Goal: Communication & Community: Answer question/provide support

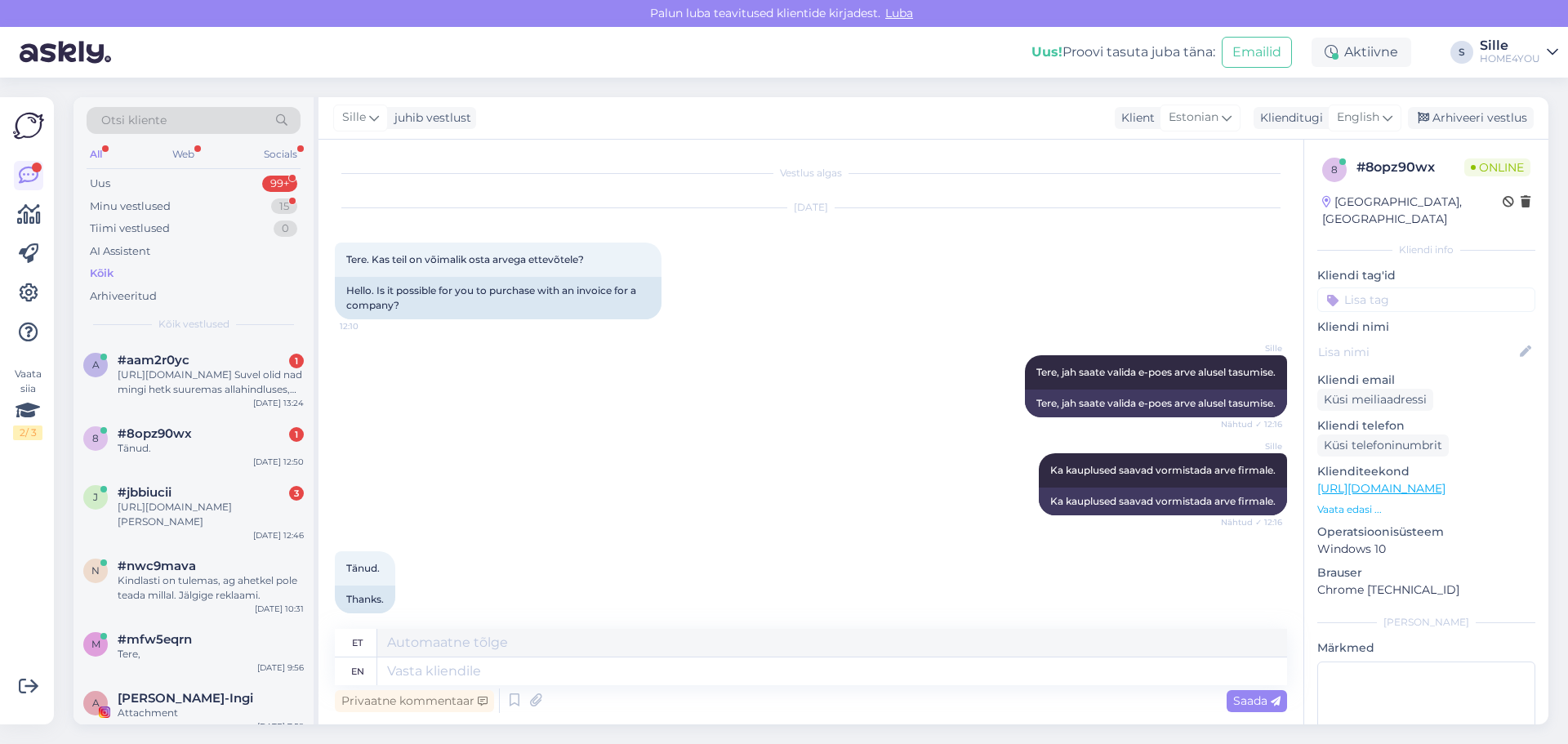
scroll to position [17, 0]
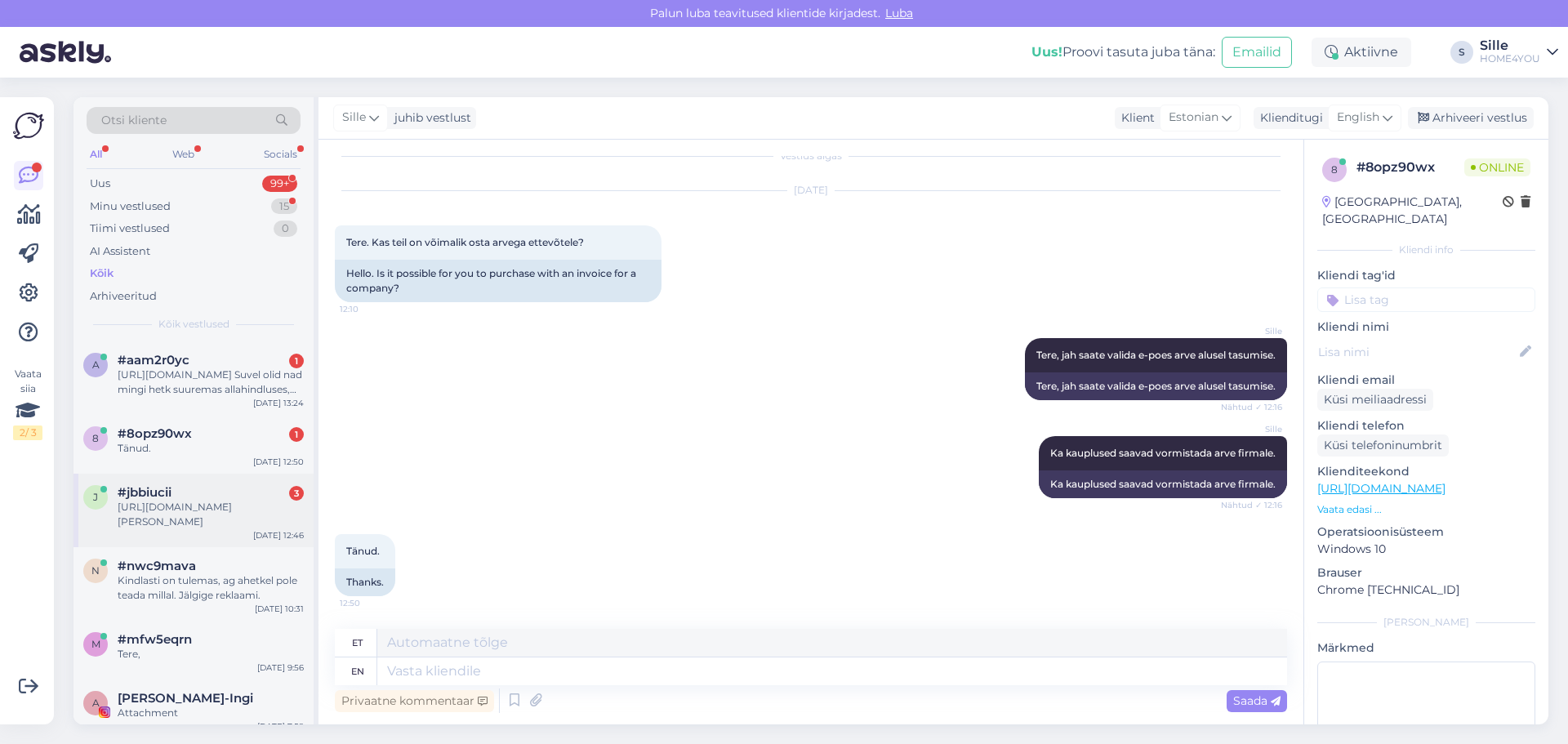
click at [155, 506] on div "[URL][DOMAIN_NAME][PERSON_NAME]" at bounding box center [210, 514] width 186 height 29
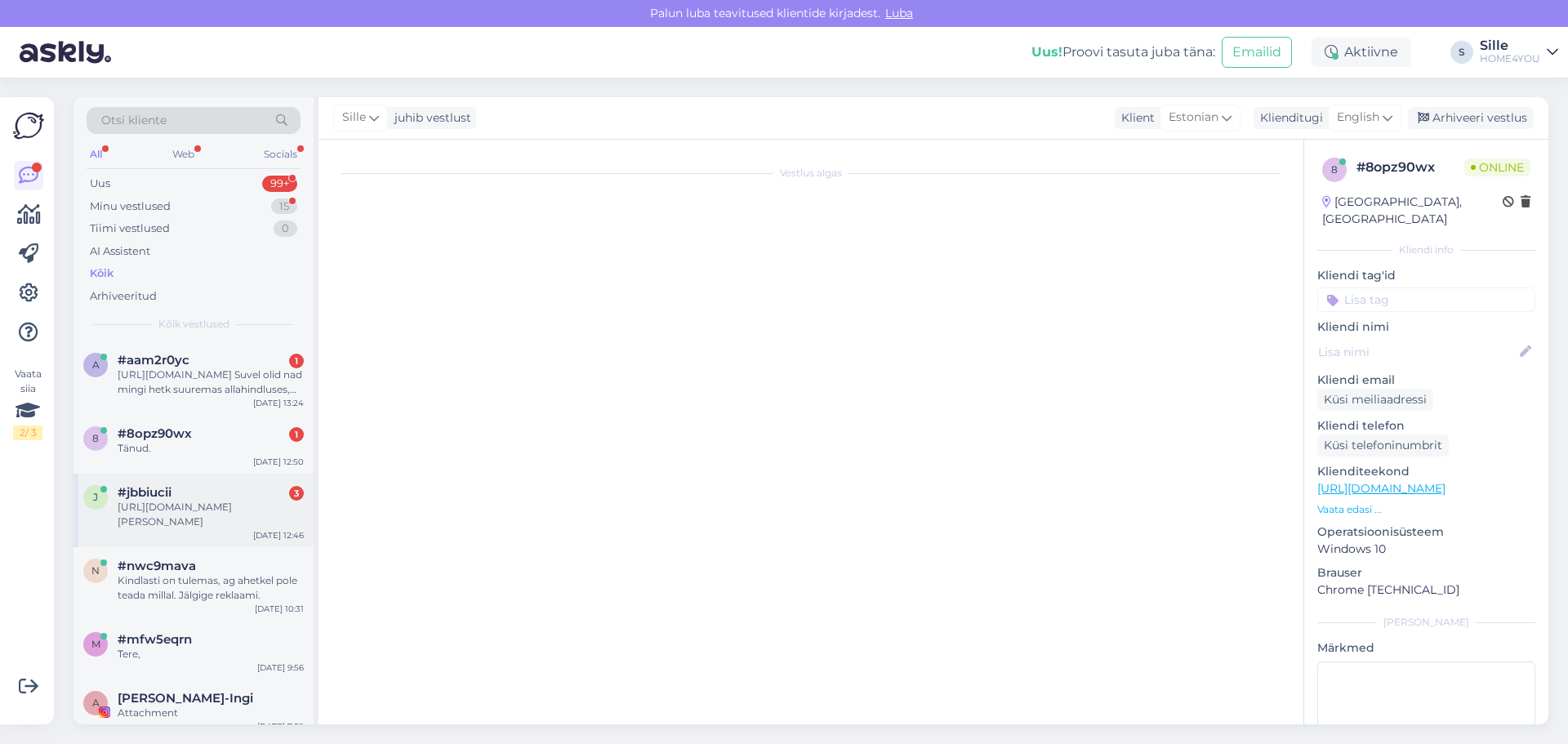
scroll to position [0, 0]
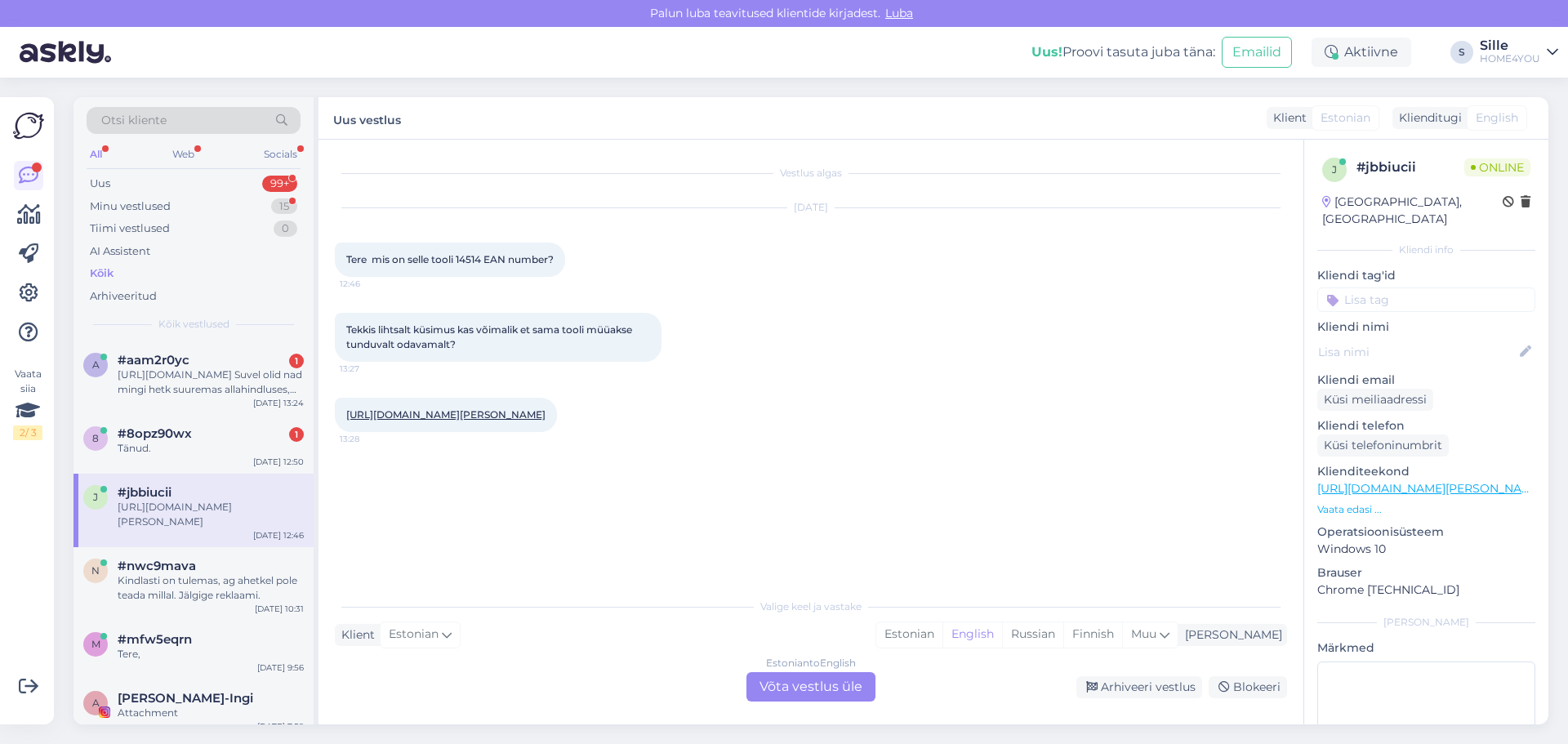
drag, startPoint x: 850, startPoint y: 686, endPoint x: 840, endPoint y: 688, distance: 10.2
click at [851, 686] on div "Estonian to English Võta vestlus üle" at bounding box center [811, 686] width 129 height 29
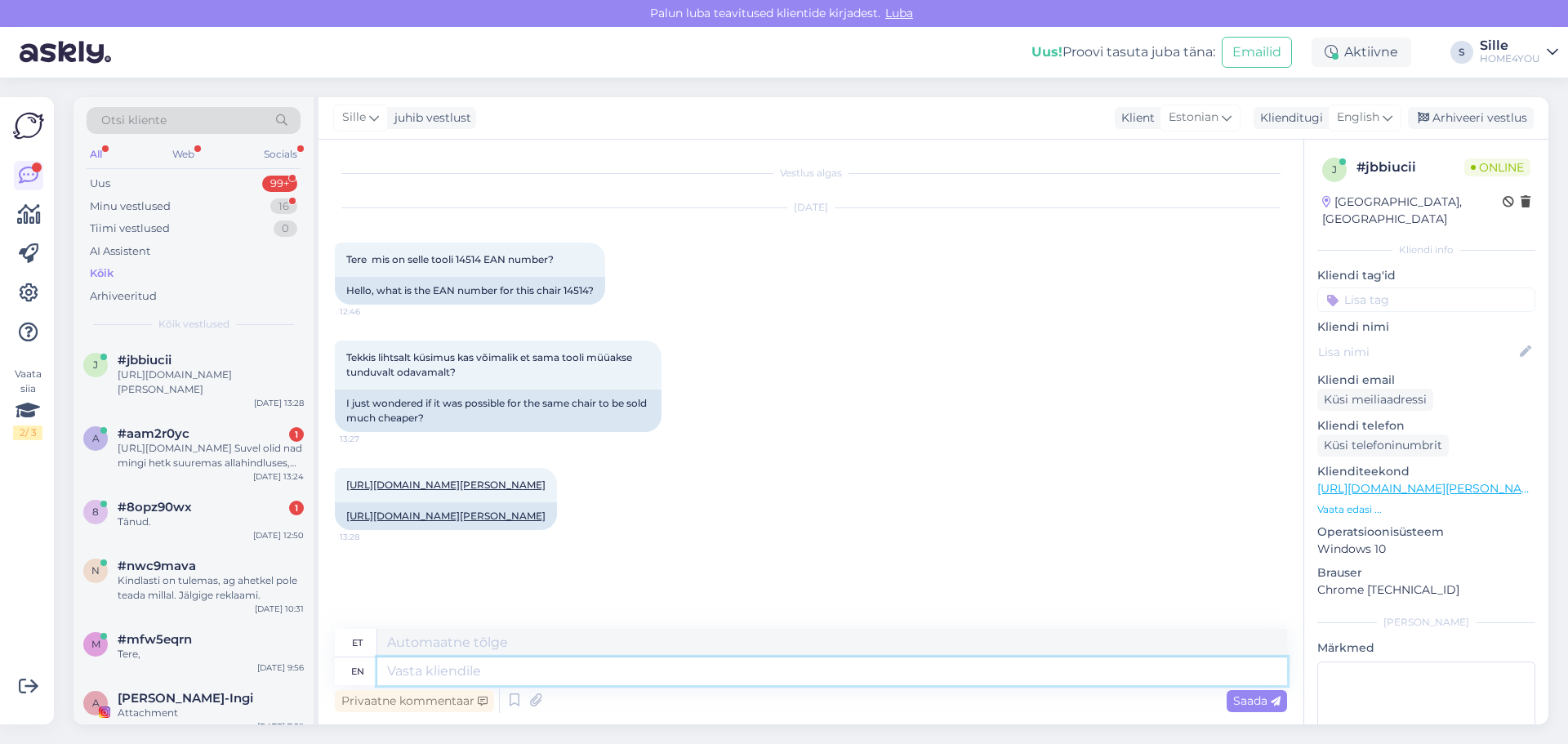
click at [618, 677] on textarea at bounding box center [832, 670] width 910 height 28
drag, startPoint x: 487, startPoint y: 253, endPoint x: 457, endPoint y: 257, distance: 30.3
click at [457, 257] on span "Tere mis on selle tooli 14514 EAN number?" at bounding box center [450, 259] width 207 height 12
copy span "14514"
click at [516, 484] on link "[URL][DOMAIN_NAME][PERSON_NAME]" at bounding box center [445, 484] width 199 height 12
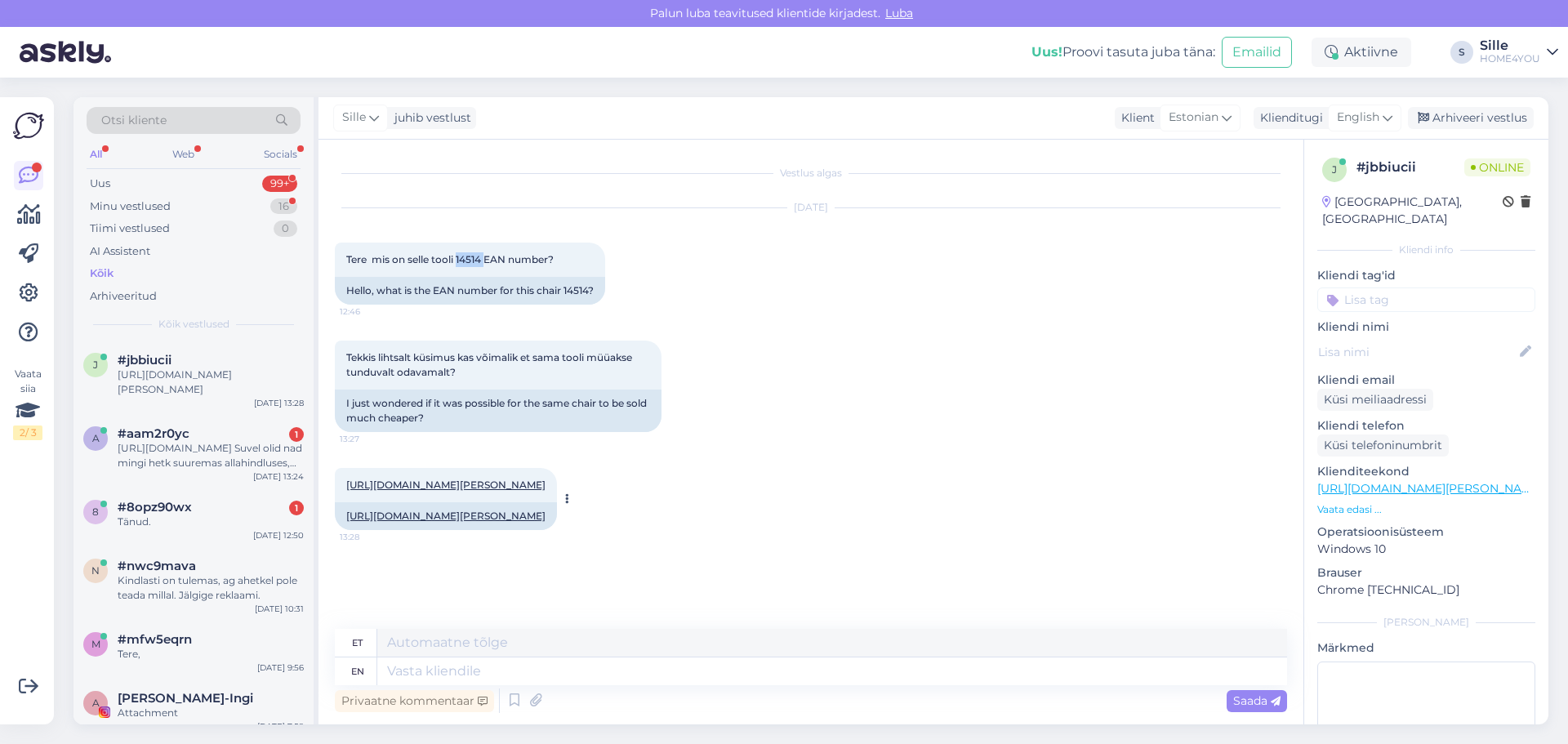
click at [491, 521] on link "[URL][DOMAIN_NAME][PERSON_NAME]" at bounding box center [445, 515] width 199 height 12
click at [592, 682] on textarea at bounding box center [832, 670] width 910 height 28
type textarea "Tere, k"
type textarea "Tere,"
type textarea "Tere, kahjuks e"
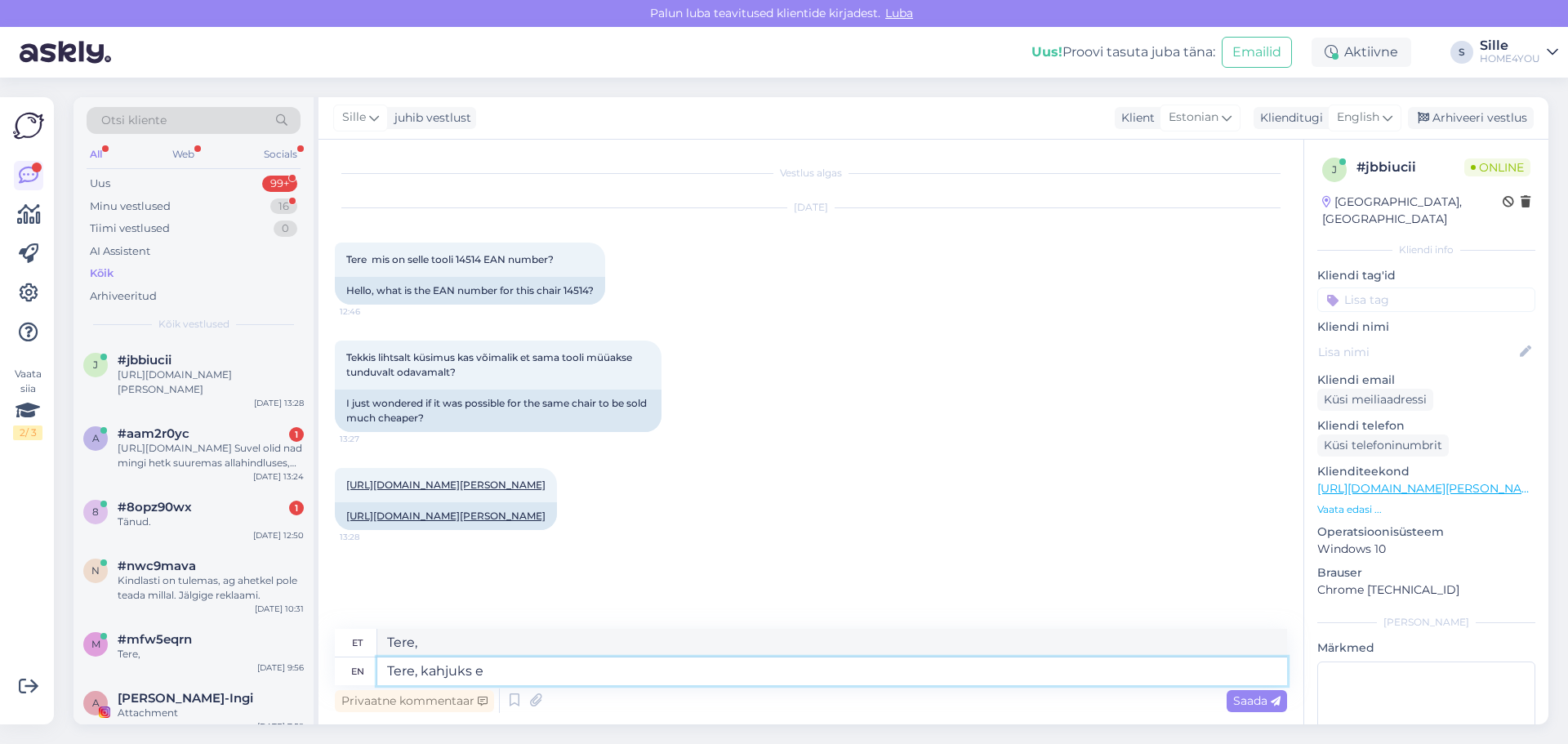
type textarea "Tere, kahjuks"
type textarea "Tere, kahjuks ei"
type textarea "Tere, kahjuks ei saa"
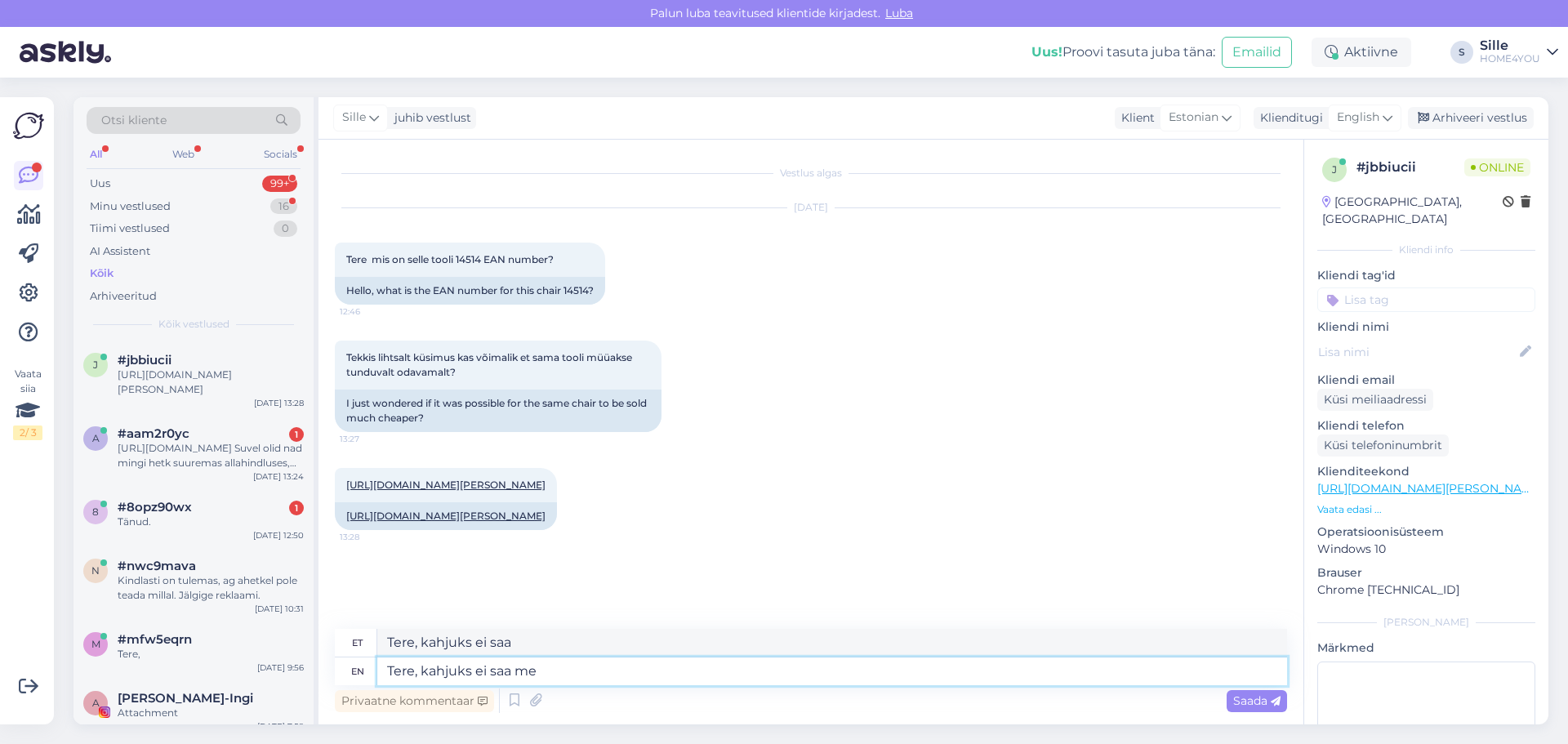
type textarea "Tere, kahjuks ei saa me"
type textarea "Tere, kahjuks ei saa ma mind"
type textarea "Tere, kahjuks ei saa me vastuta"
type textarea "Tere, kahjuks ei saa me vastutada"
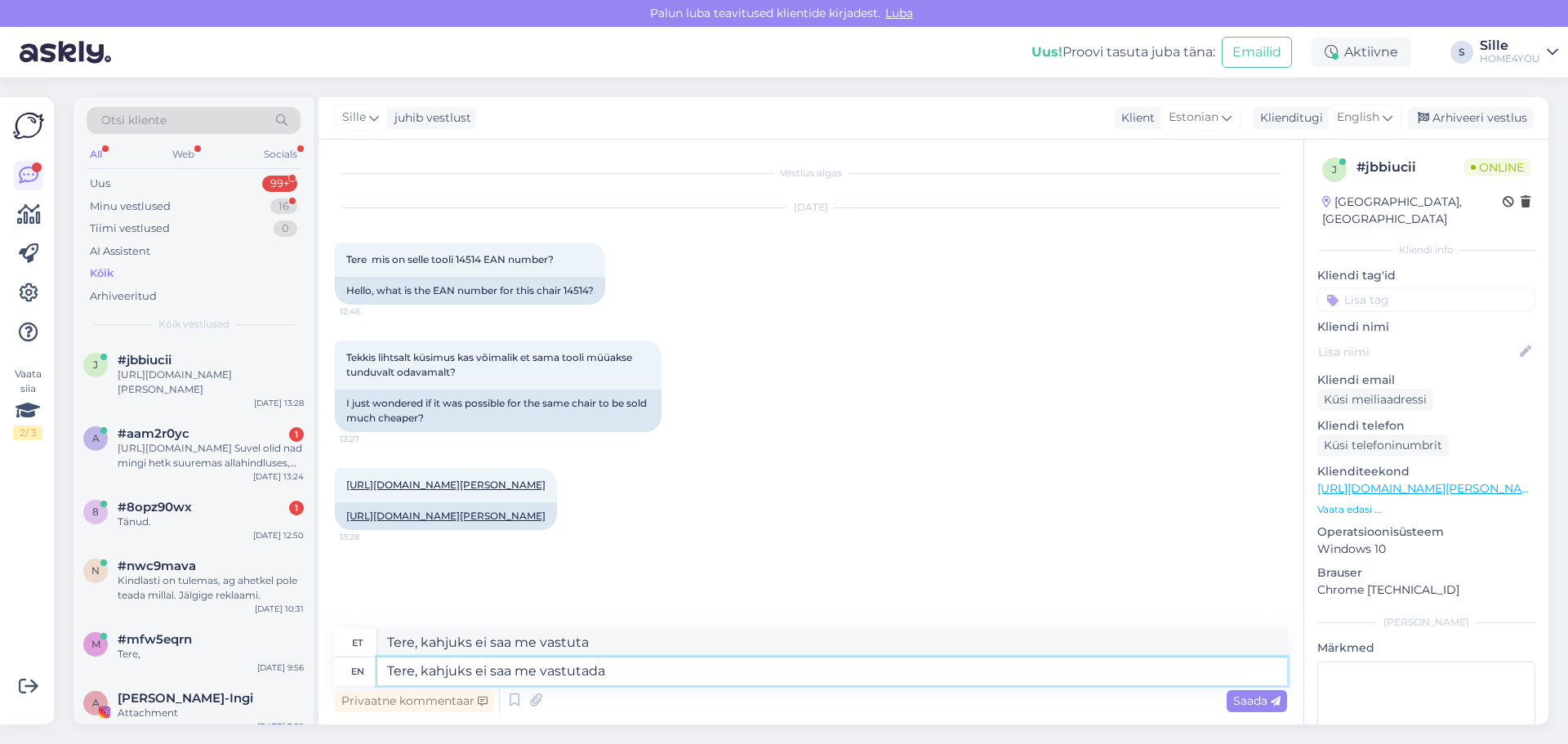
type textarea "Tere, kahjuks ei saa me vastutada"
type textarea "Tere, kahjuks ei saa me vastutada meie"
type textarea "Tere, kahjuks ei saa me vastutada meie edasimüüjate"
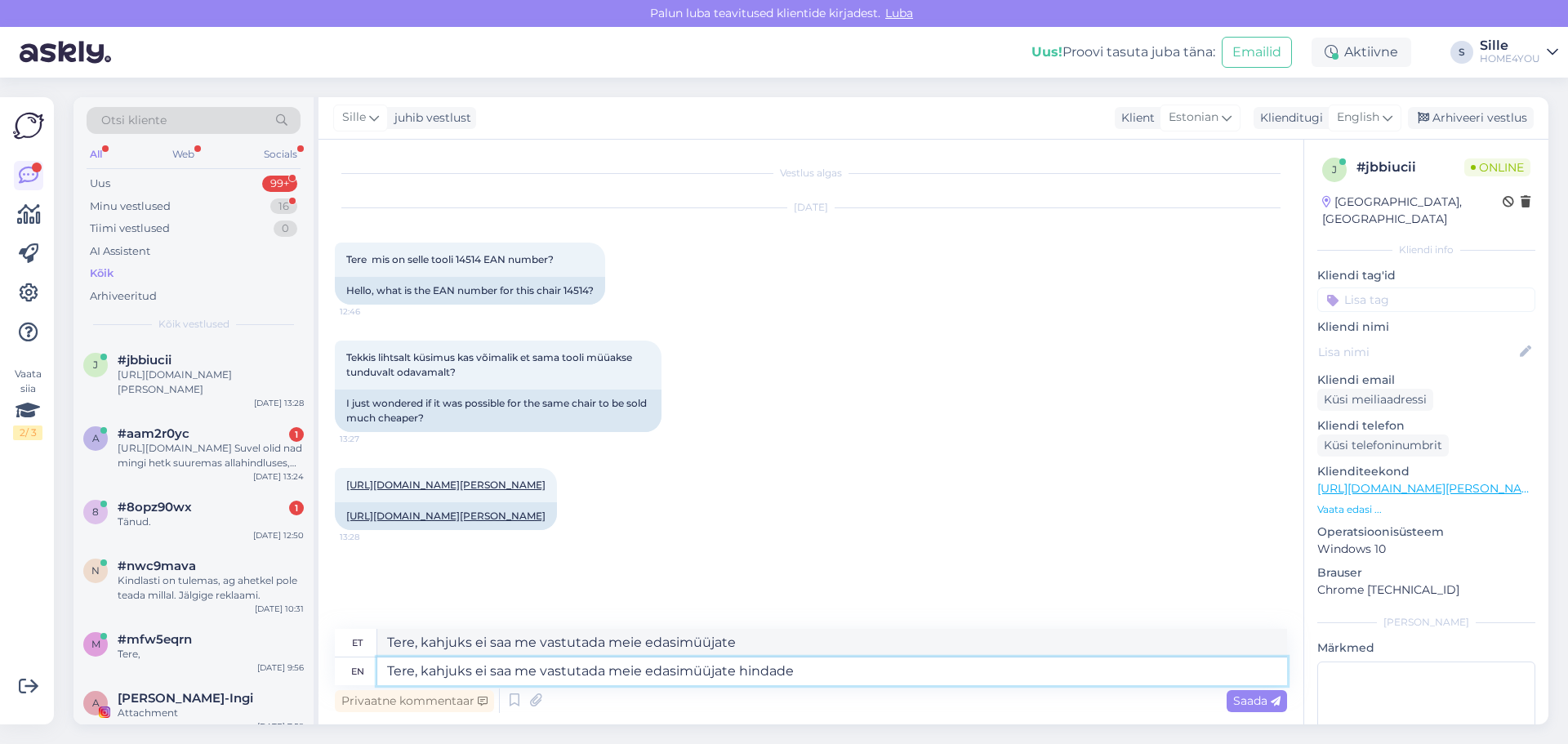
type textarea "Tere, kahjuks ei saa me vastutada meie edasimüüjate hindade"
type textarea "[PERSON_NAME], kahjuks ei saa me vastutada meie edasimüüjate hindade eest."
type textarea "[PERSON_NAME], kahjuks ei saa me vastutada meie edasimüüjate hindade eest. [GEO…"
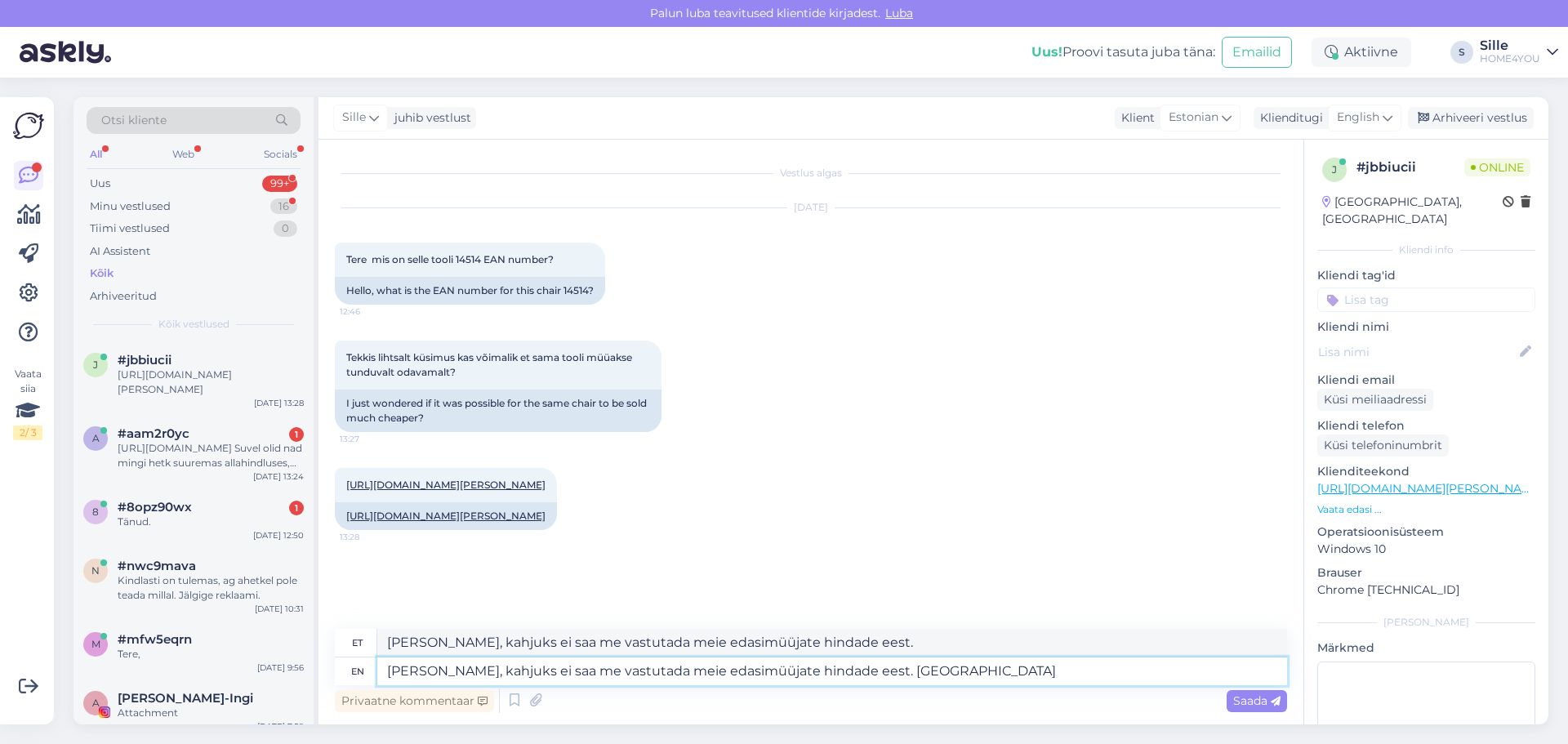
type textarea "[PERSON_NAME], kahjuks ei saa me vastutada meie edasimüüjate hindade eest. [GEO…"
click at [1004, 675] on textarea "[PERSON_NAME], kahjuks ei saa me vastutada meie edasimüüjate hindade eest. [GEO…" at bounding box center [832, 670] width 910 height 28
click at [1011, 671] on textarea "[PERSON_NAME], kahjuks ei saa me vastutada meie edasimüüjate hindade eest. [GEO…" at bounding box center [832, 670] width 910 height 28
type textarea "[PERSON_NAME], kahjuks ei saa me vastutada meie edasimüüjate hindade eest. Too"
type textarea "[PERSON_NAME], kahjuks ei saa me vastutada meie edasimüüjate hindade eest. Ka"
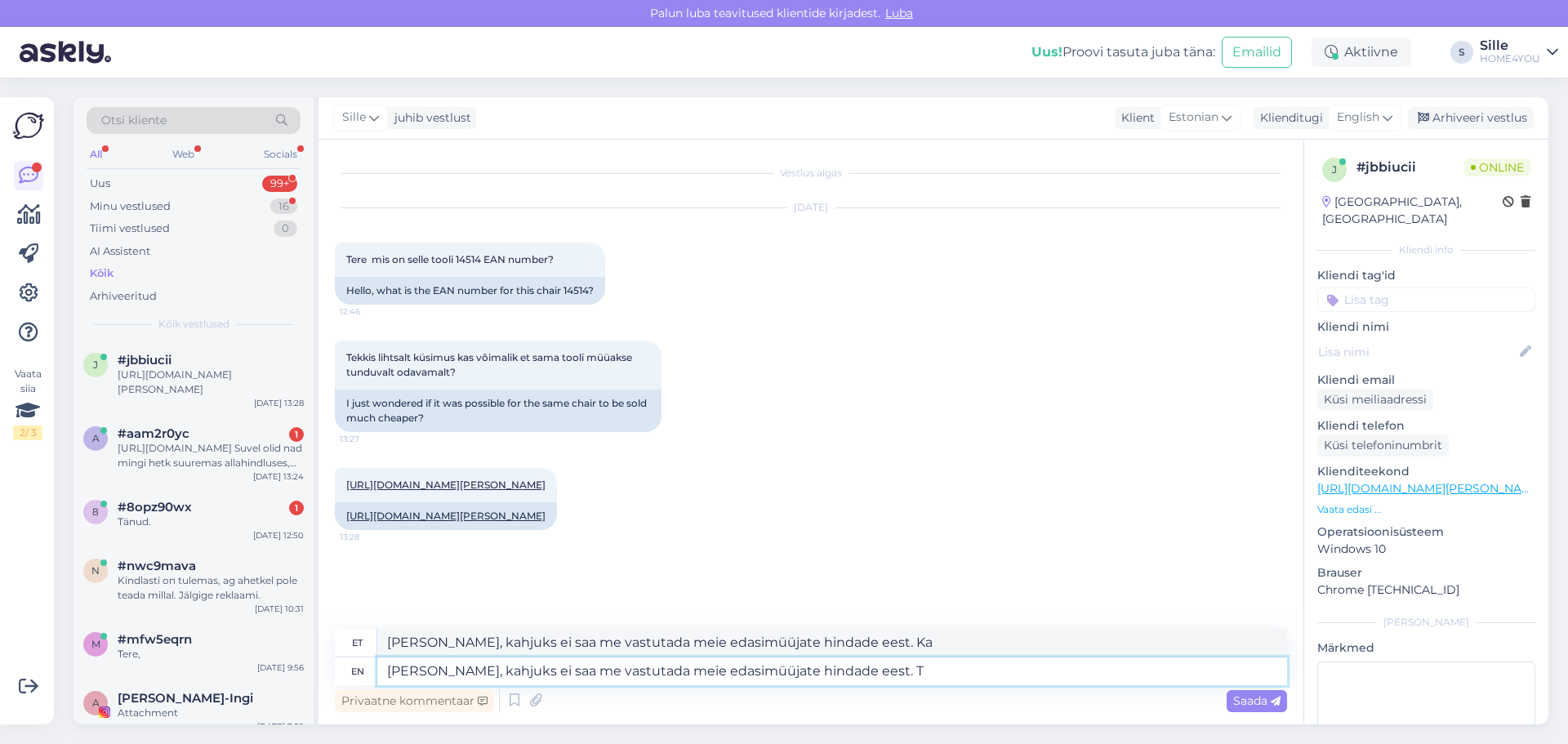
type textarea "[PERSON_NAME], kahjuks ei saa me vastutada meie edasimüüjate hindade eest."
type textarea "[PERSON_NAME], kahjuks ei saa me vastutada meie edasimüüjate hindade eest. Klie…"
type textarea "[PERSON_NAME], kahjuks ei saa me vastutada meie edasimüüjate hindade eest. [GEO…"
type textarea "[PERSON_NAME], kahjuks ei saa me vastutada meie edasimüüjate hindade eest. Klie…"
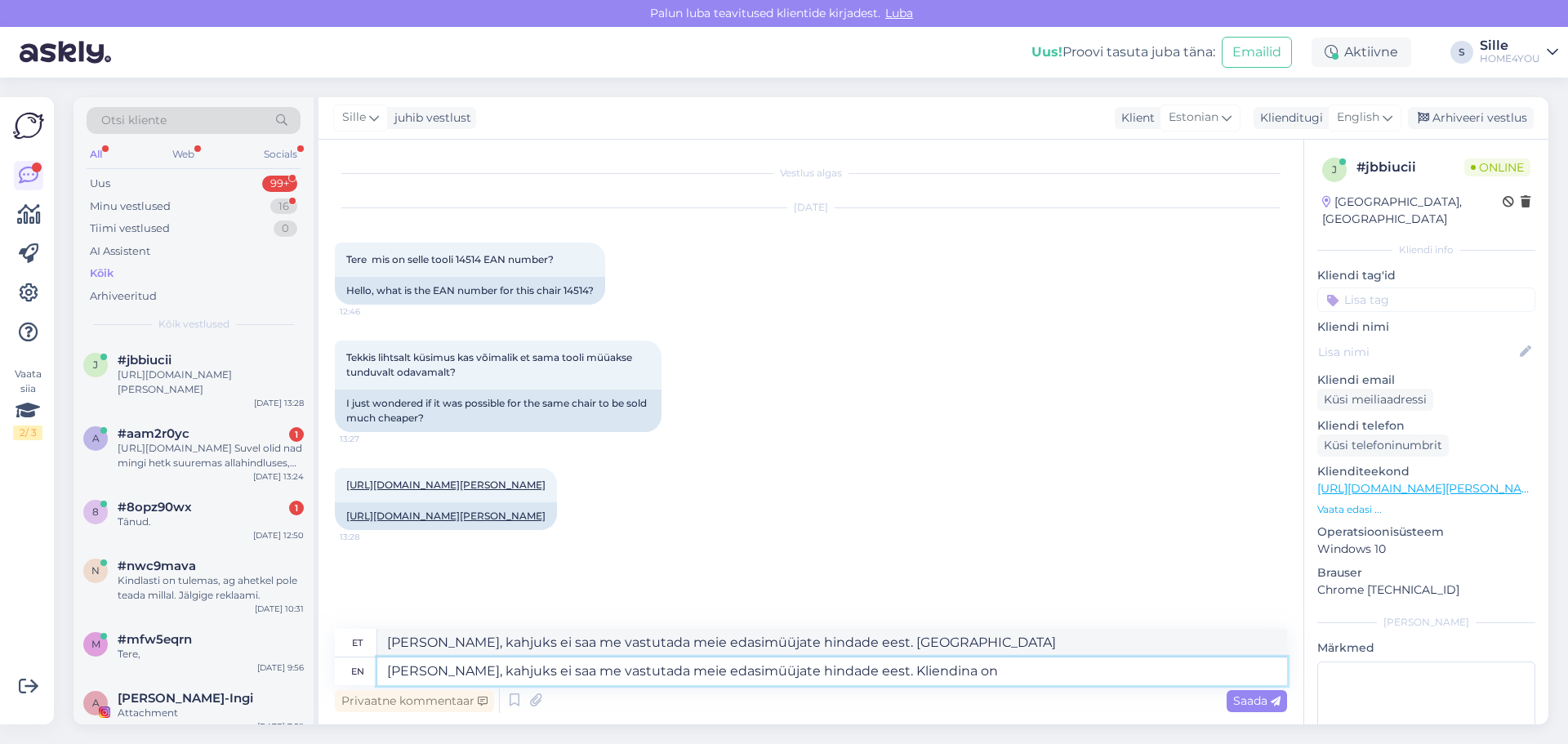
type textarea "[PERSON_NAME], kahjuks ei saa me vastutada meie edasimüüjate hindade eest. Klie…"
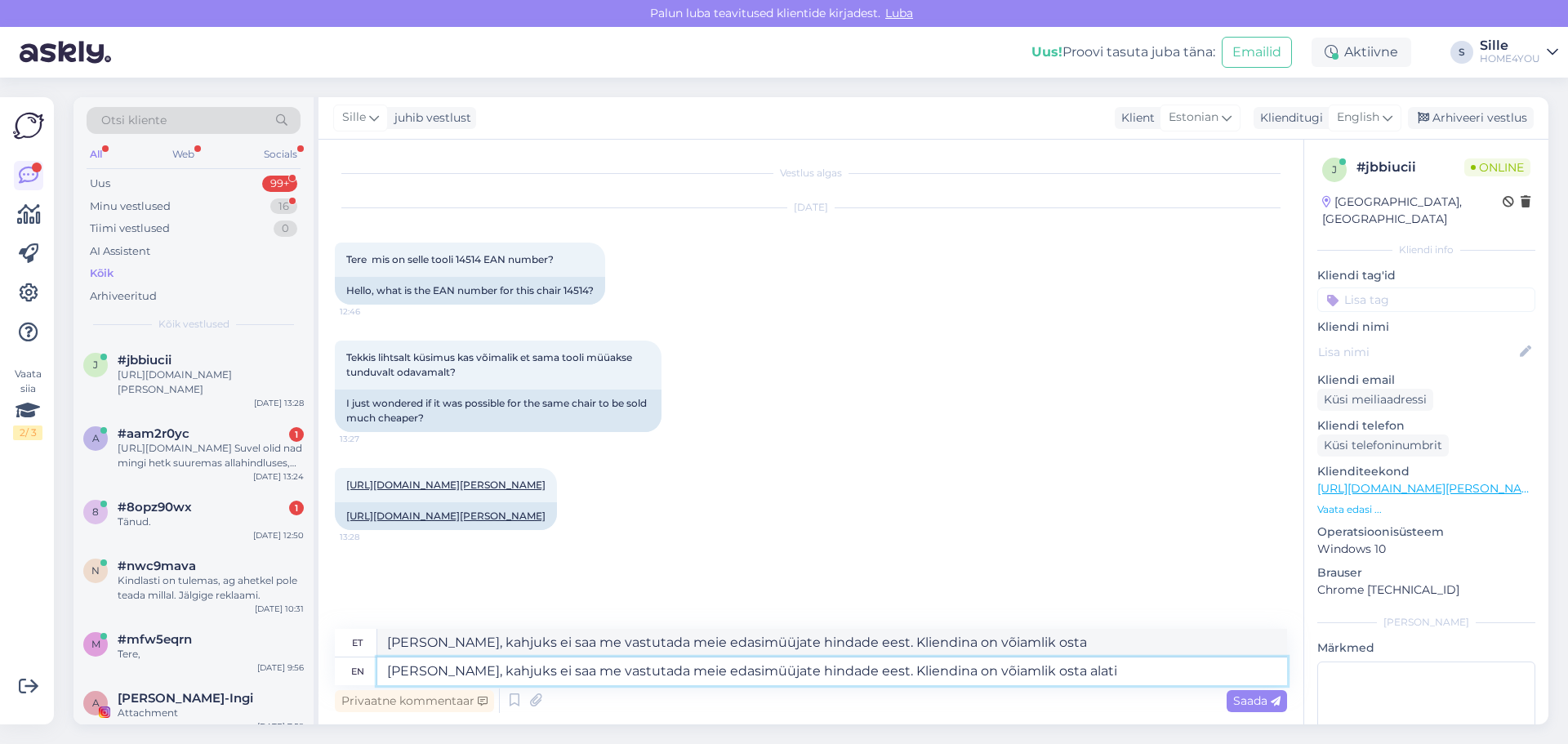
type textarea "[PERSON_NAME], kahjuks ei saa me vastutada meie edasimüüjate hindade eest. Klie…"
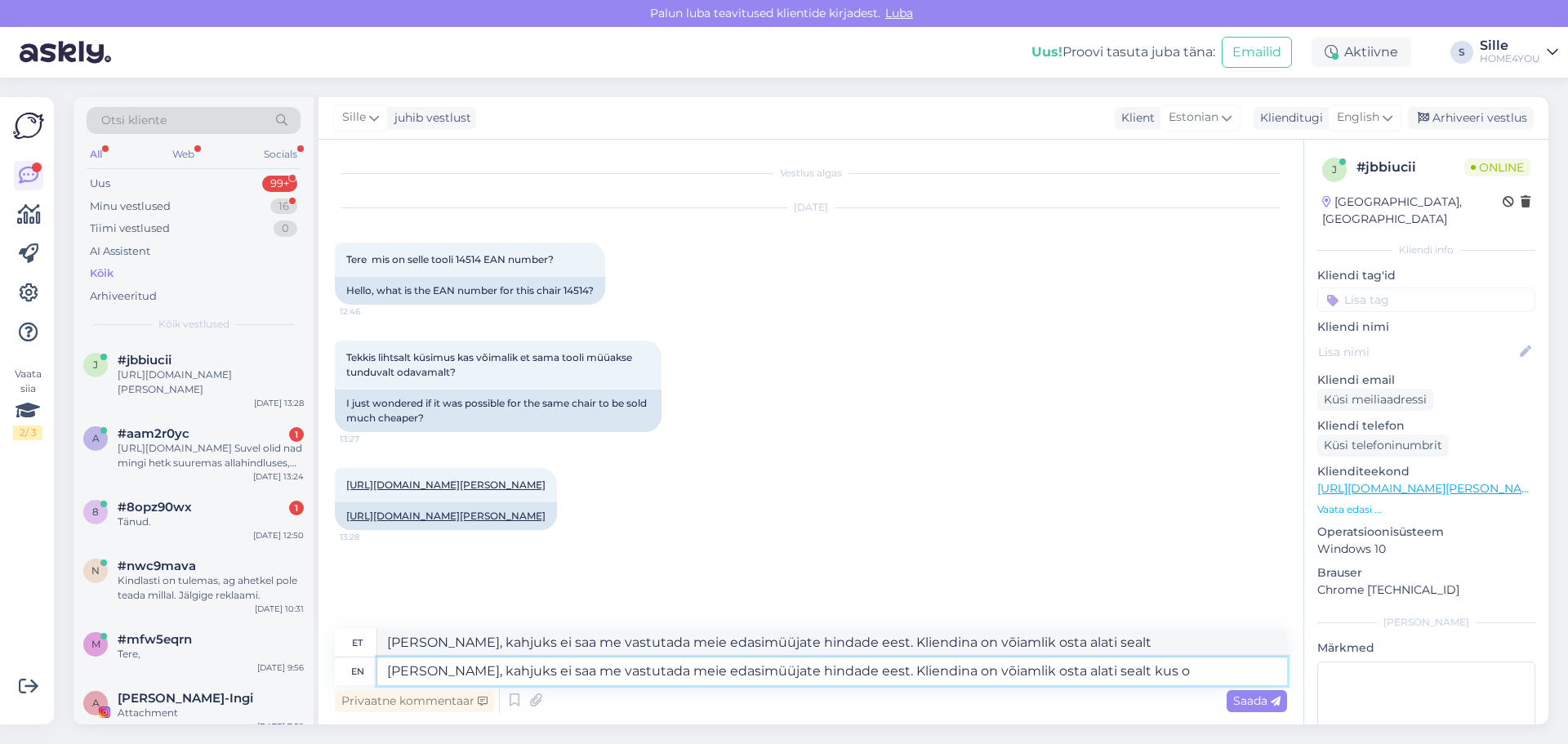
type textarea "[PERSON_NAME], kahjuks ei saa me vastutada meie edasimüüjate hindade eest. Klie…"
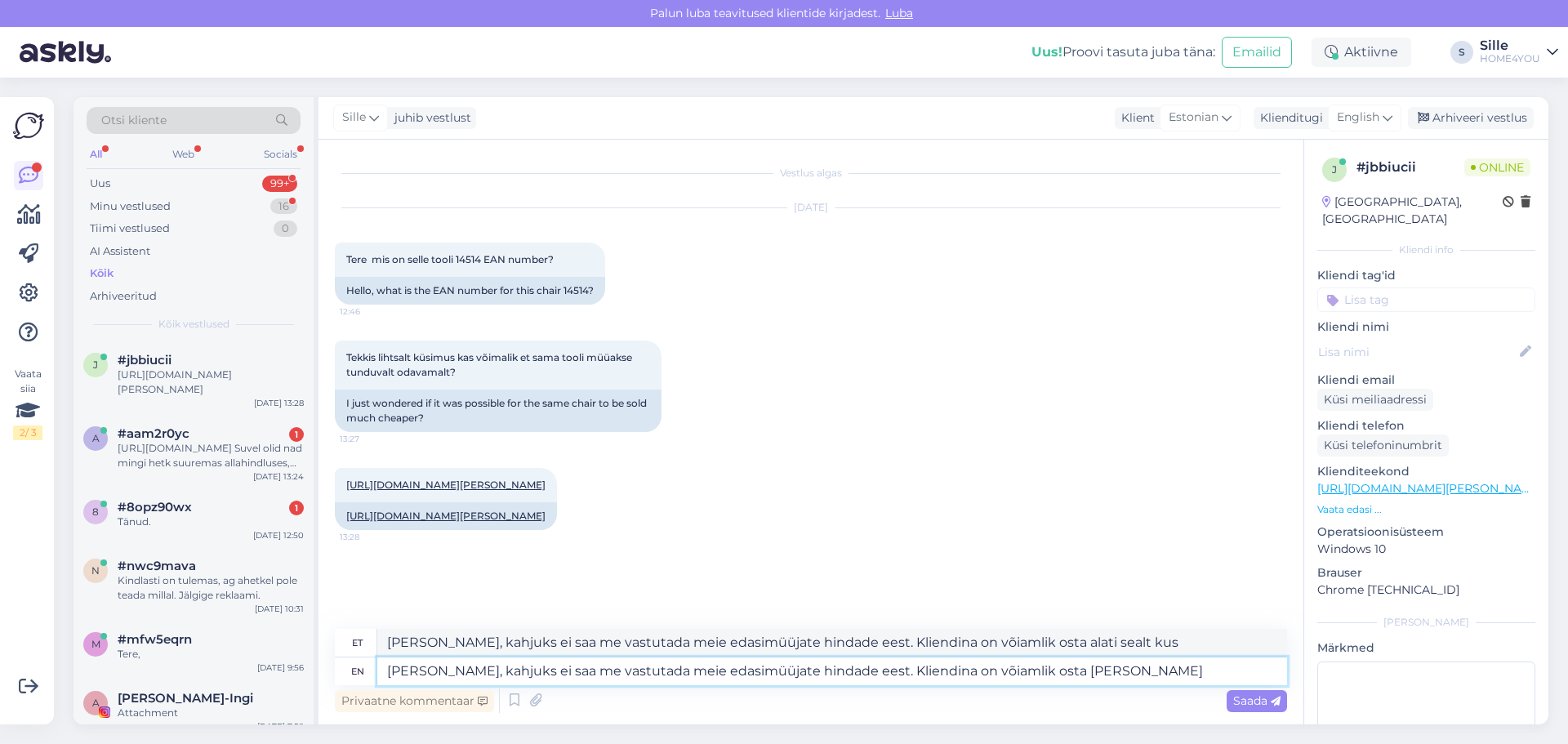
type textarea "[PERSON_NAME], kahjuks ei saa me vastutada meie edasimüüjate hindade eest. Klie…"
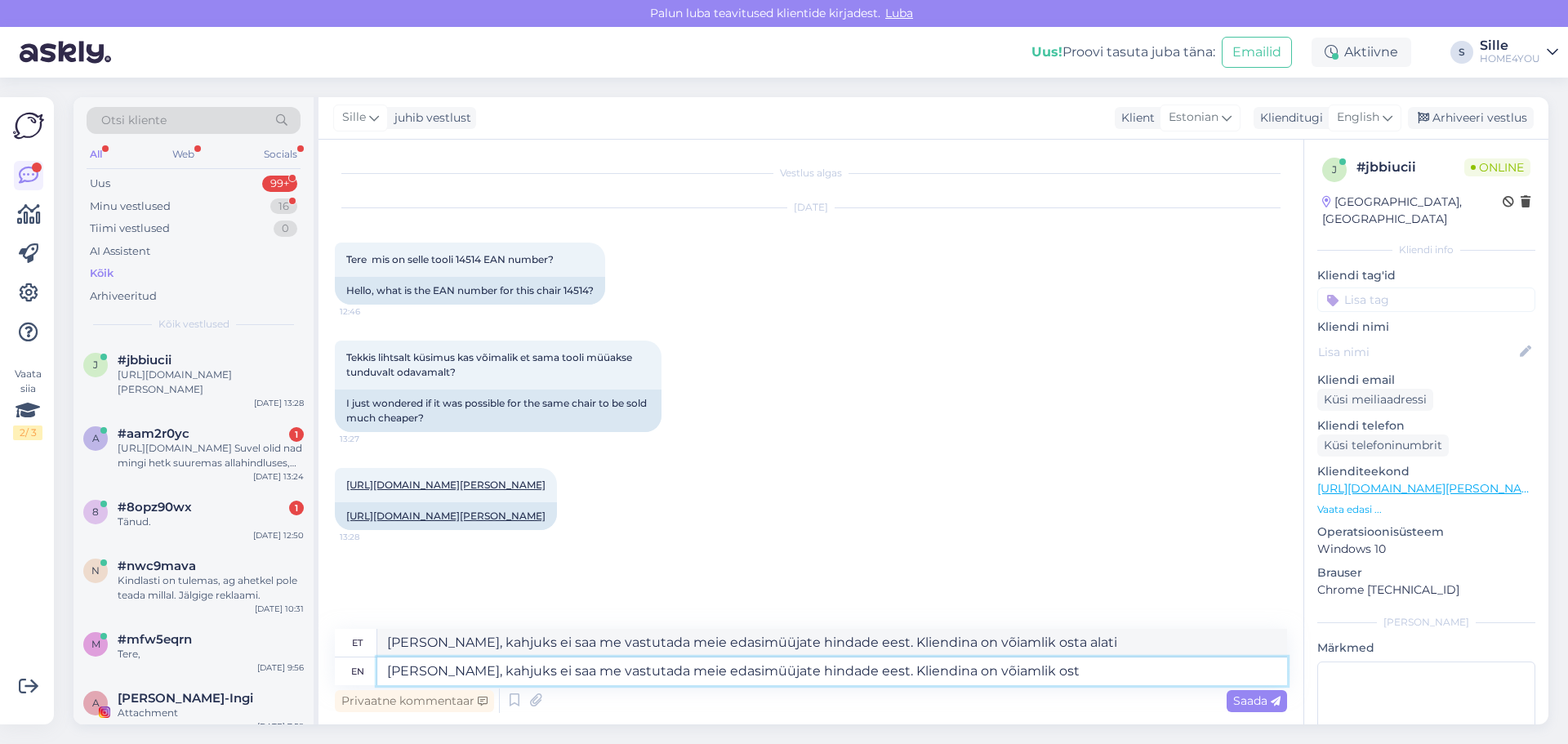
type textarea "[PERSON_NAME], kahjuks ei saa me vastutada meie edasimüüjate hindade eest. Klie…"
type textarea "[PERSON_NAME], kahjuks ei saa me vastutada meie edasimüüjate hindade eest. [GEO…"
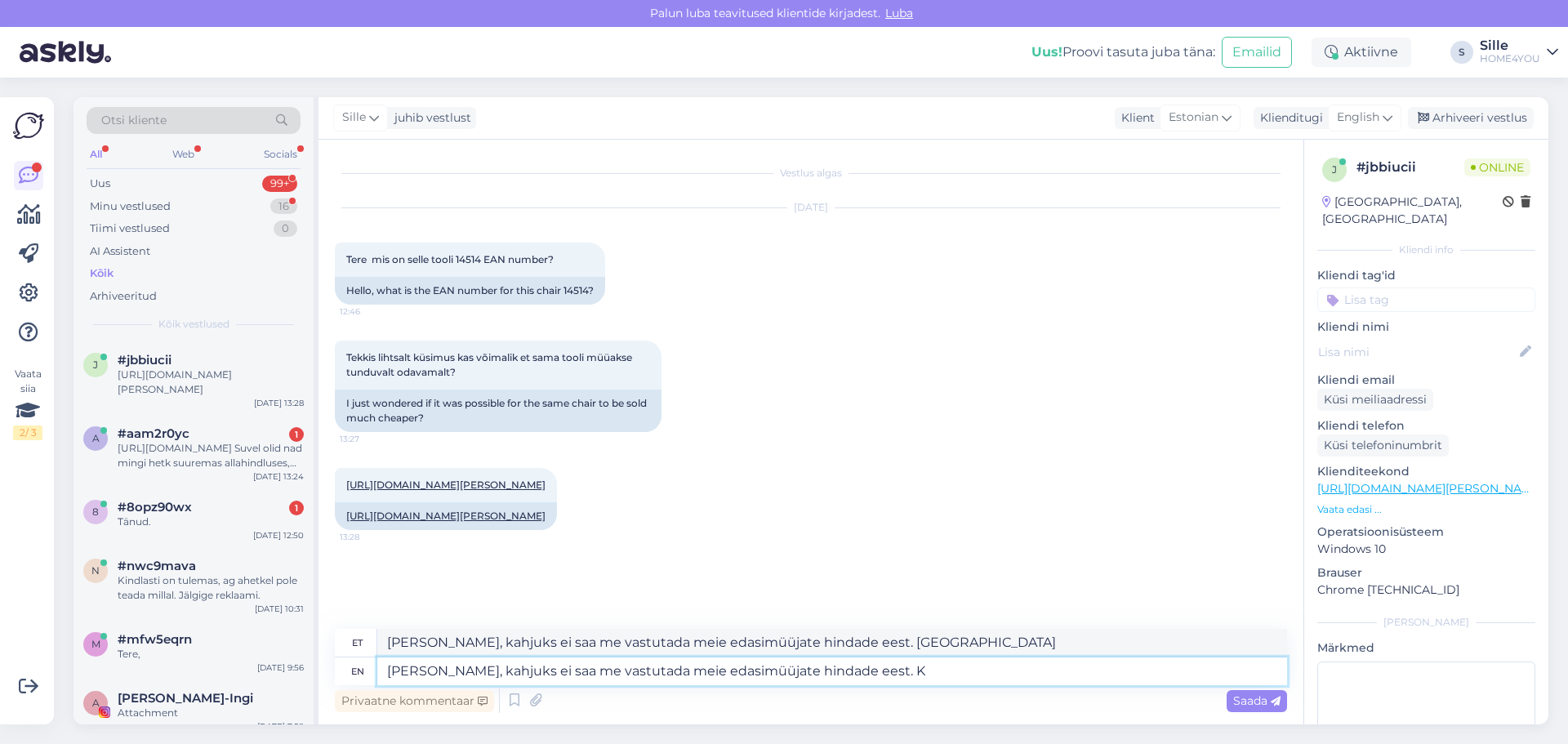
type textarea "[PERSON_NAME], kahjuks ei saa me vastutada meie edasimüüjate hindade eest."
type textarea "[PERSON_NAME], kahjuks ei saa me vastutada meie edasimüüjate hindade eest. Toote"
type textarea "[PERSON_NAME], kahjuks ei saa me vastutada meie edasimüüjate hindade eest. Toode"
type textarea "[PERSON_NAME], kahjuks ei saa me vastutada meie edasimüüjate hindade eest. Toot…"
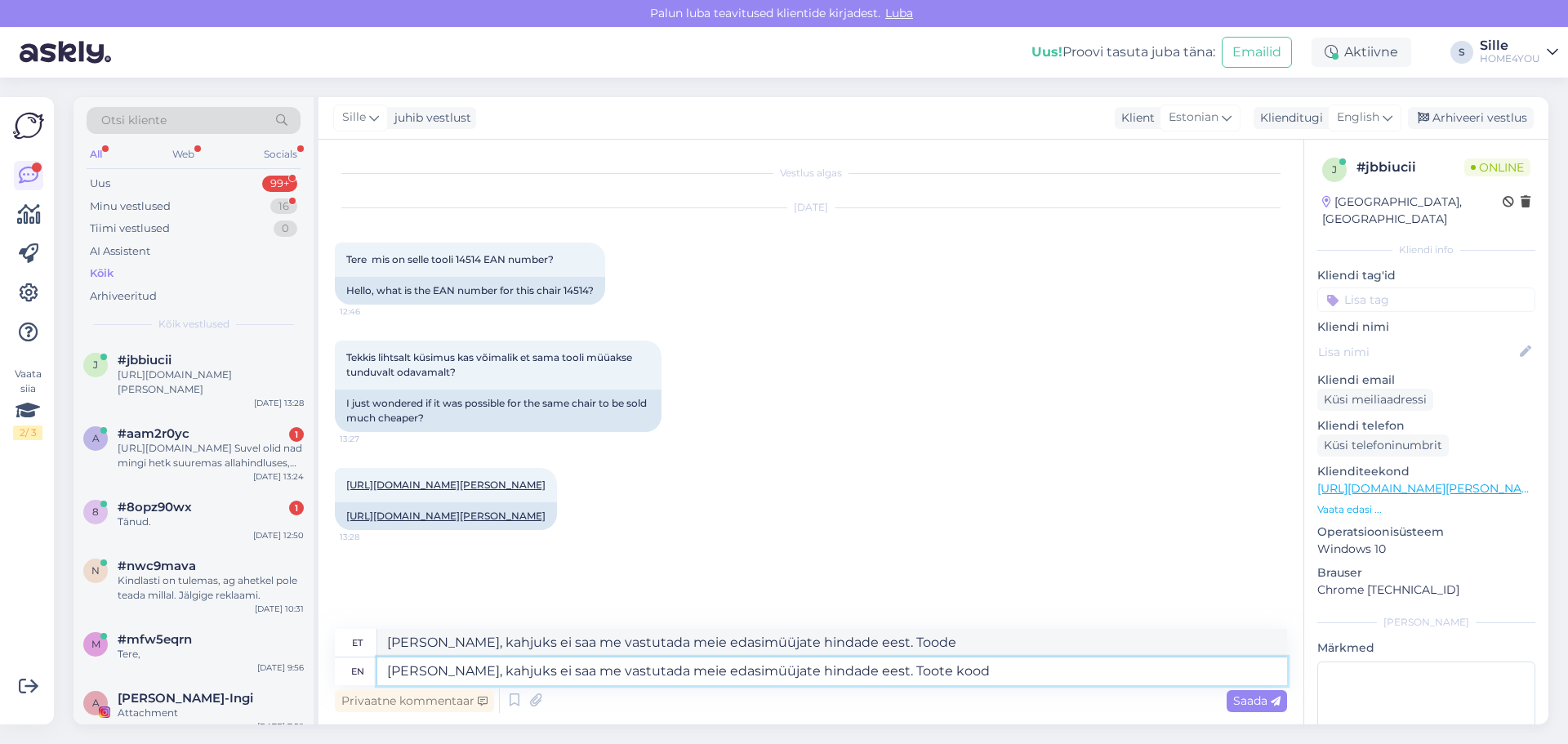
type textarea "[PERSON_NAME], kahjuks ei saa me vastutada meie edasimüüjate hindade eest. Toot…"
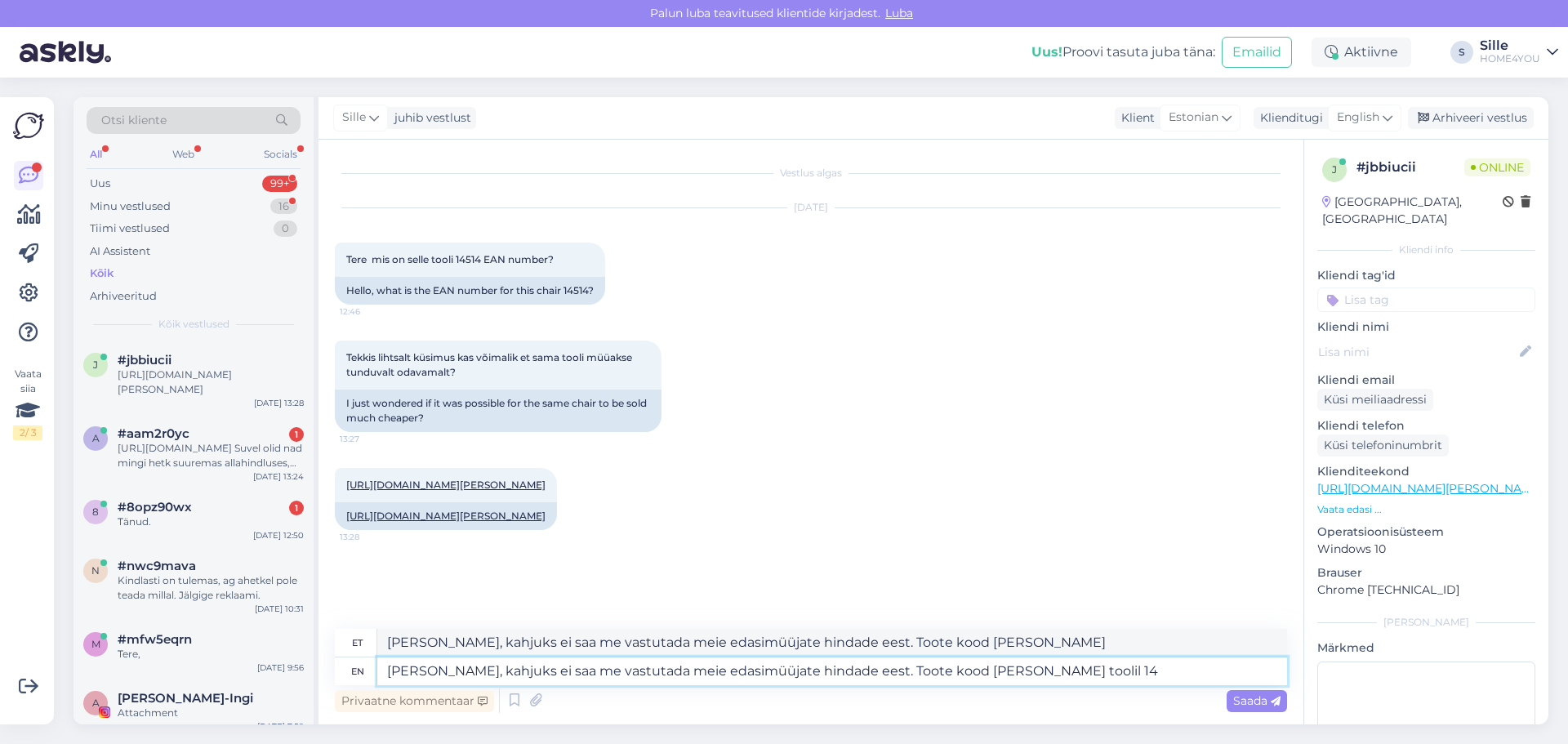
type textarea "[PERSON_NAME], kahjuks ei saa me vastutada meie edasimüüjate hindade eest. Toot…"
click at [1095, 679] on textarea "[PERSON_NAME], kahjuks ei saa me vastutada meie edasimüüjate hindade eest. Toot…" at bounding box center [832, 670] width 910 height 28
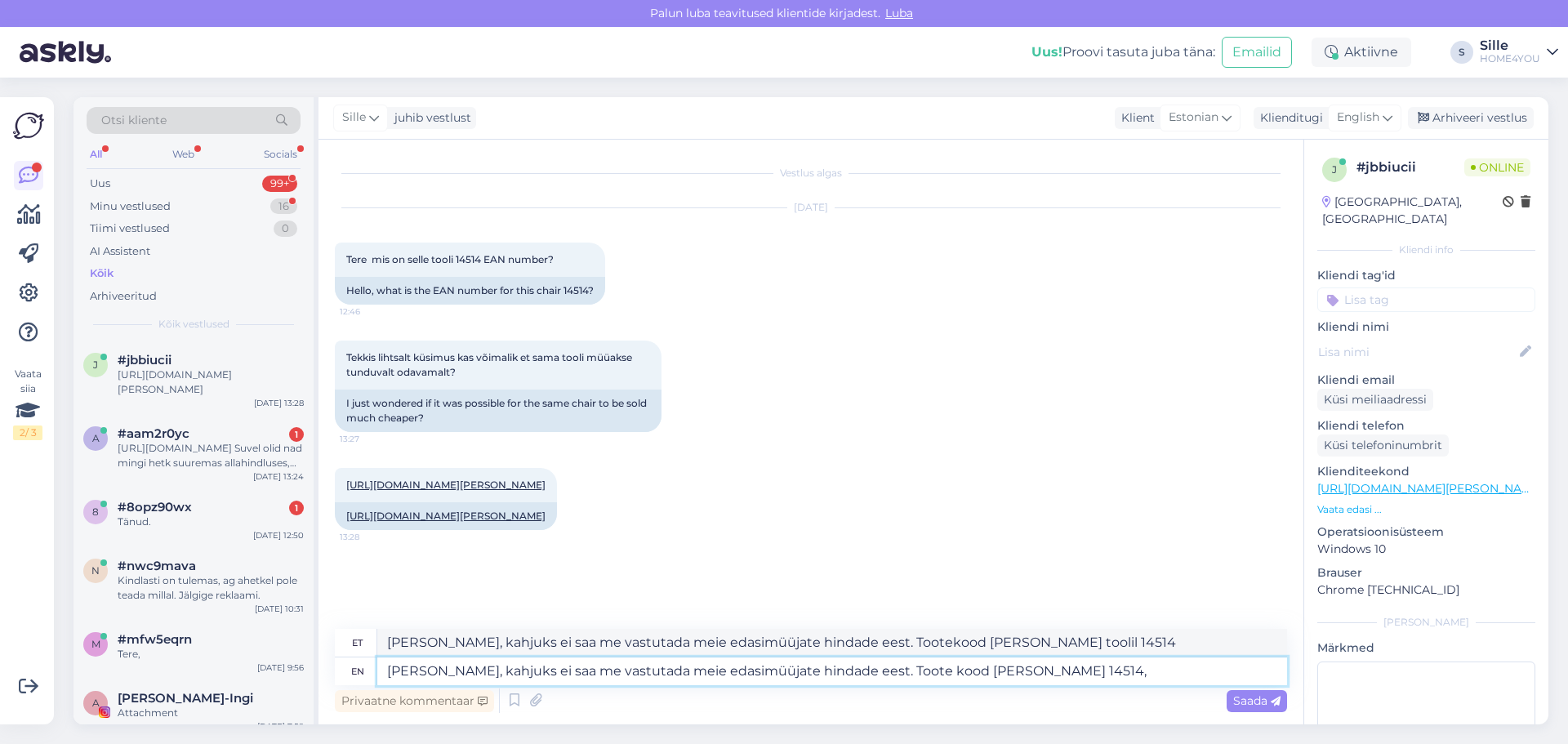
type textarea "[PERSON_NAME], kahjuks ei saa me vastutada meie edasimüüjate hindade eest. Toot…"
paste textarea "4741243145146"
type textarea "[PERSON_NAME], kahjuks ei saa me vastutada meie edasimüüjate hindade eest. Toot…"
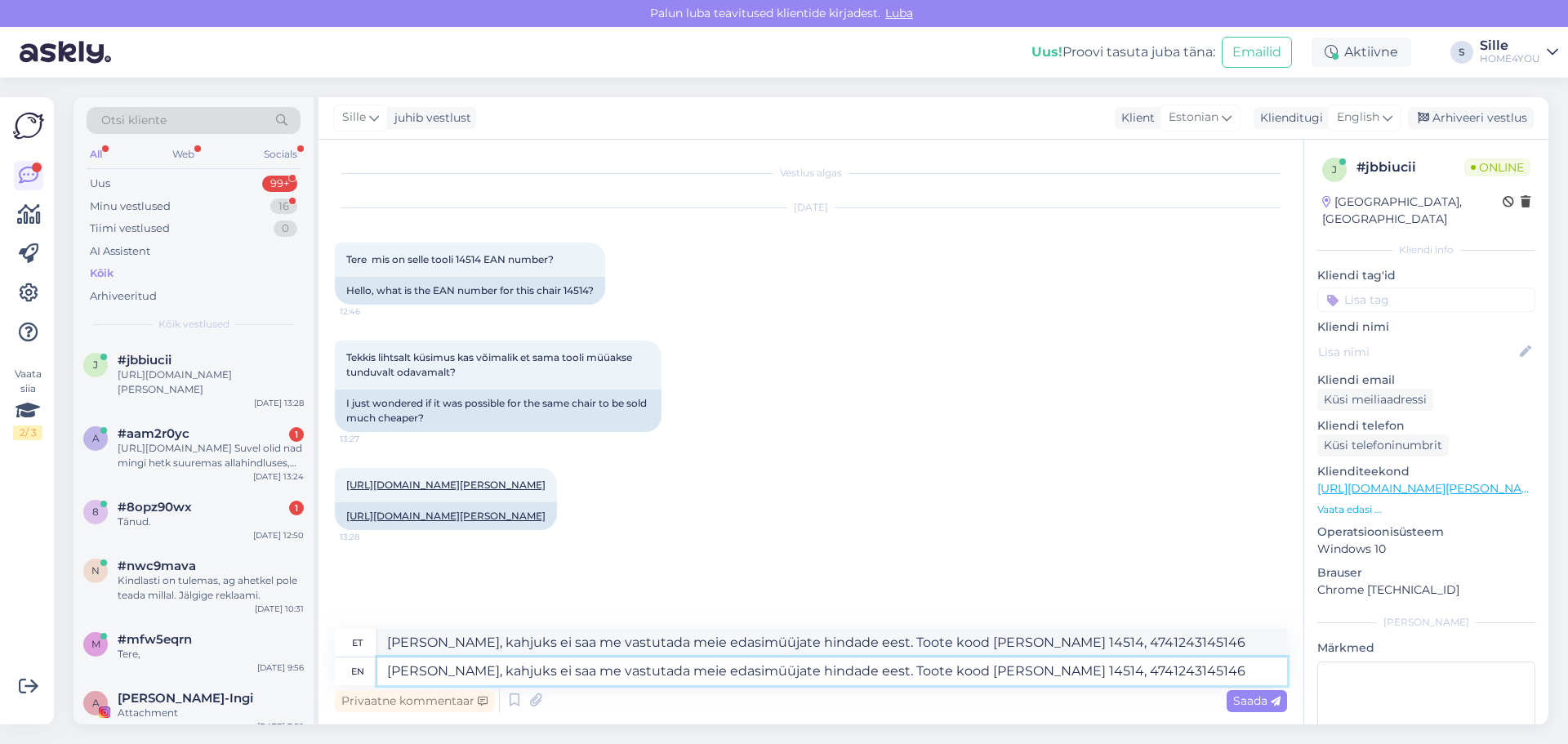
drag, startPoint x: 824, startPoint y: 669, endPoint x: 425, endPoint y: 674, distance: 399.0
click at [424, 672] on textarea "[PERSON_NAME], kahjuks ei saa me vastutada meie edasimüüjate hindade eest. Toot…" at bounding box center [832, 670] width 910 height 28
type textarea "Tere, kõikidel kaupmeestel o. Toote kood [PERSON_NAME] 14514, 4741243145146"
type textarea "Tere, kõikidel kaupmeestel . Tootekood [PERSON_NAME] 14514, 4741243145146"
type textarea "Tere, kõikidel kaupmeestel on . Toote kood [PERSON_NAME] 14514, 4741243145146"
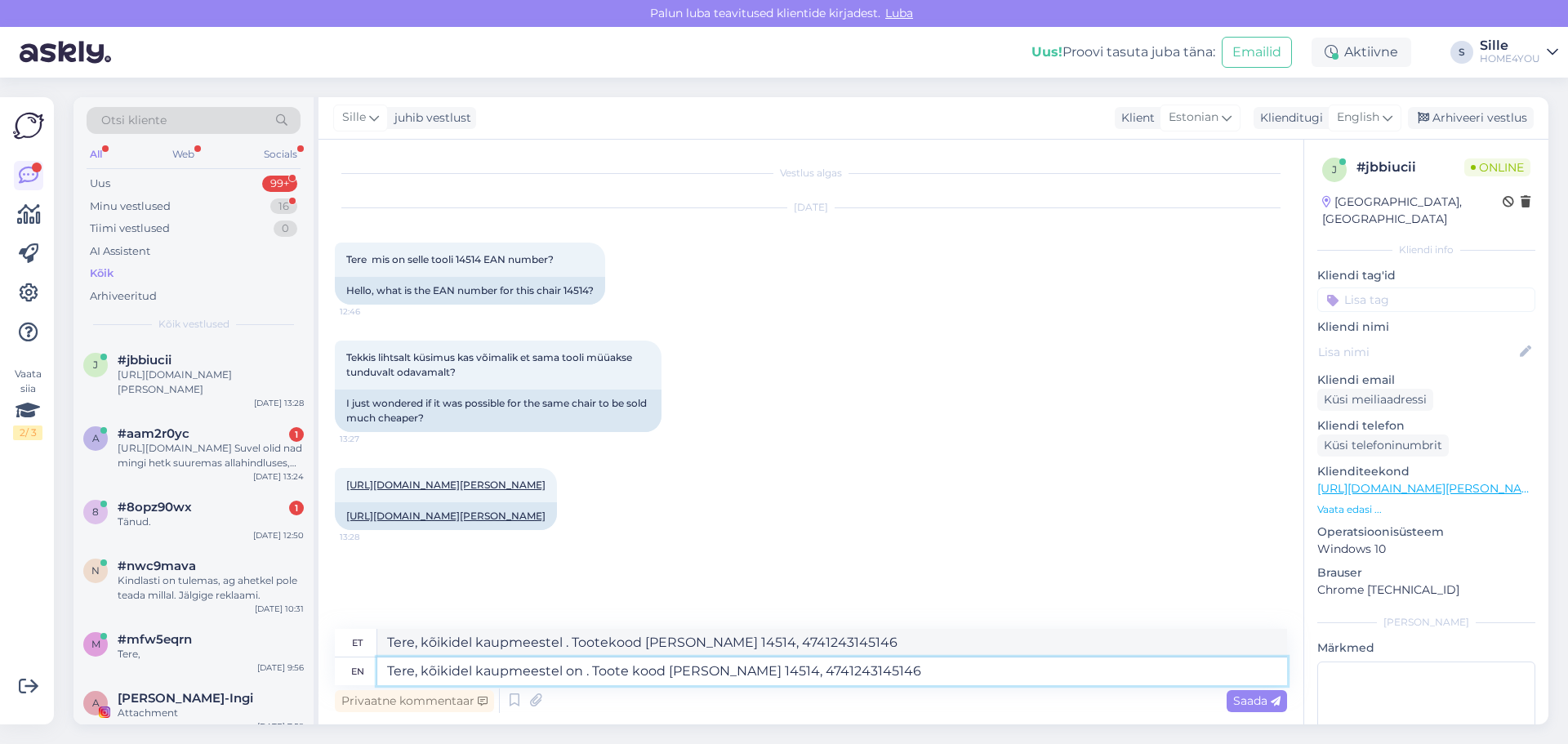
type textarea "Tere, kõikidel kaupmeestel on . Tootekood [PERSON_NAME] 14514, 4741243145146"
type textarea "Tere, kahjjuk. Toote kood [PERSON_NAME] 14514, 4741243145146"
type textarea "Tere, kahjjuks. Toote kood [PERSON_NAME] 14514, 4741243145146"
type textarea "Tere, kahjuks [PERSON_NAME] evastuatada edasimüüjate . Toote kood [PERSON_NAME]…"
type textarea "Tere, kahjuks ei saa vastuatada edasimüüjate . Tootekood [PERSON_NAME] 14514, 4…"
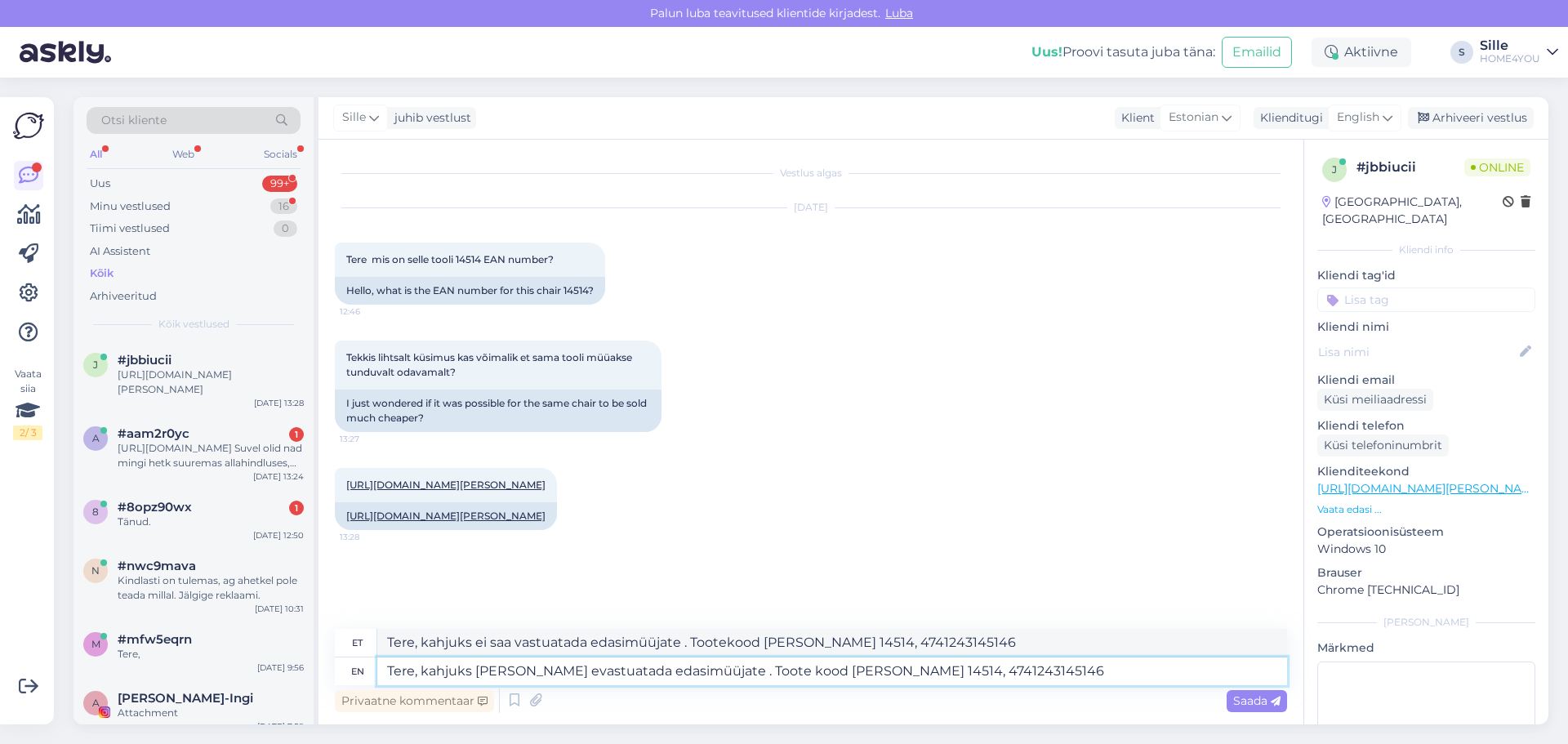
type textarea "Tere, kahjuks [PERSON_NAME] evastuatada edasimüüjate. Toote kood [PERSON_NAME] …"
type textarea "Tere, kahjuks ei saa vastuatada edasimüüjate. Tootekood [PERSON_NAME] 14514, 47…"
type textarea "Tere, kahjuks [PERSON_NAME] evastuatada edasimüüjate pa. Toote kood [PERSON_NAM…"
type textarea "Tere, kahjuks ei saa vastuatada edasimüüjate pa. Tootekood [PERSON_NAME] 14514,…"
type textarea "Tere, kahjuks [PERSON_NAME] evastuatada edasimüüjate pakutavate hindade eest. T…"
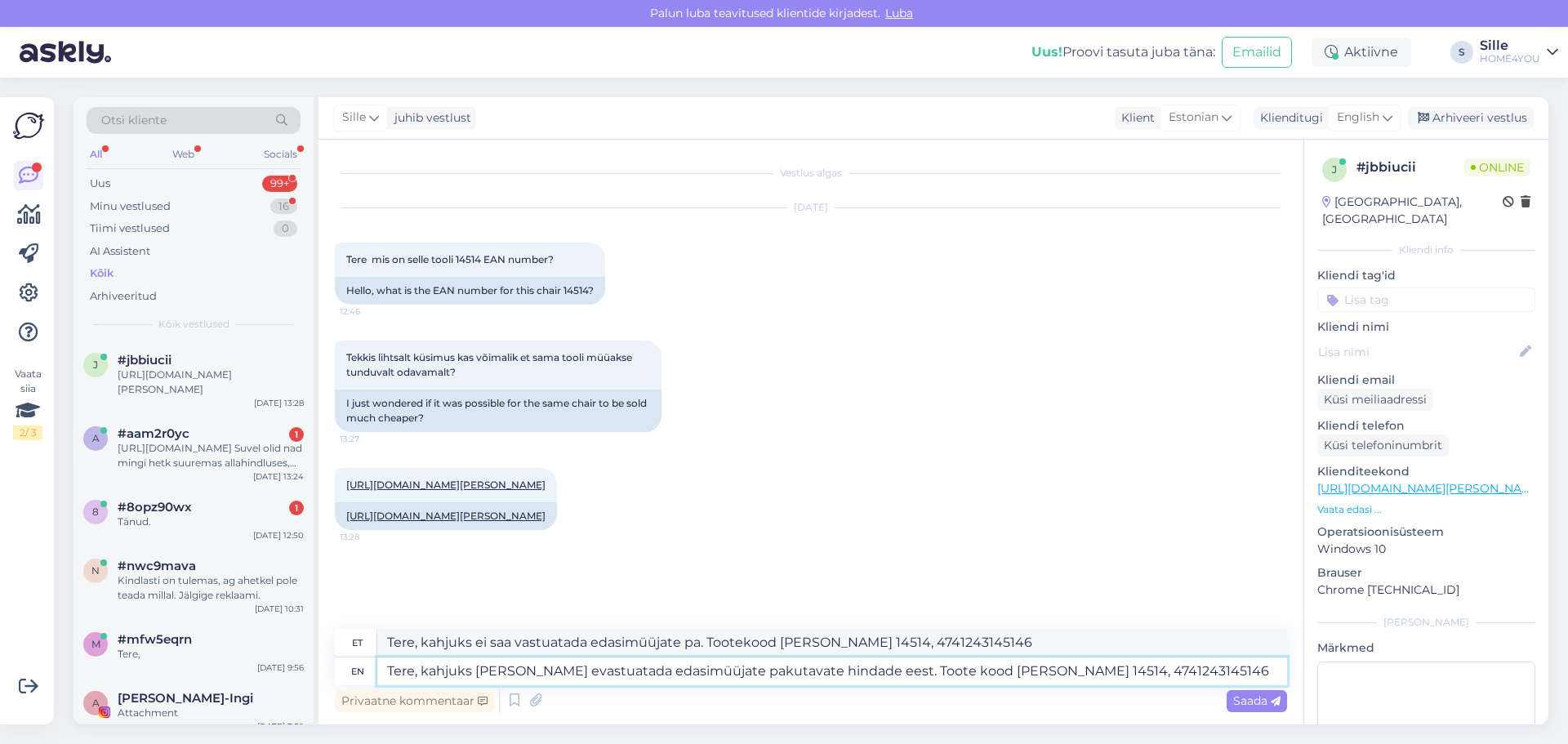
type textarea "Tere, kahjuks ei saa evastuatada edasimüüjate pakutavate hindade eest. Toote ko…"
click at [514, 670] on textarea "Tere, kahjuks [PERSON_NAME] evastuatada edasimüüjate pakutavate hindade eest. T…" at bounding box center [832, 670] width 910 height 28
type textarea "Tere, kahjuks ei saa m evastuatada edasimüüjate pakutavate hindade eest. Toote …"
click at [538, 670] on textarea "Tere, kahjuks ei saa m evastuatada edasimüüjate pakutavate hindade eest. Toote …" at bounding box center [832, 670] width 910 height 28
type textarea "Tere, kahjuks ei saa m evastuatada edasimüüjate pakutavate hindade eest. Toote …"
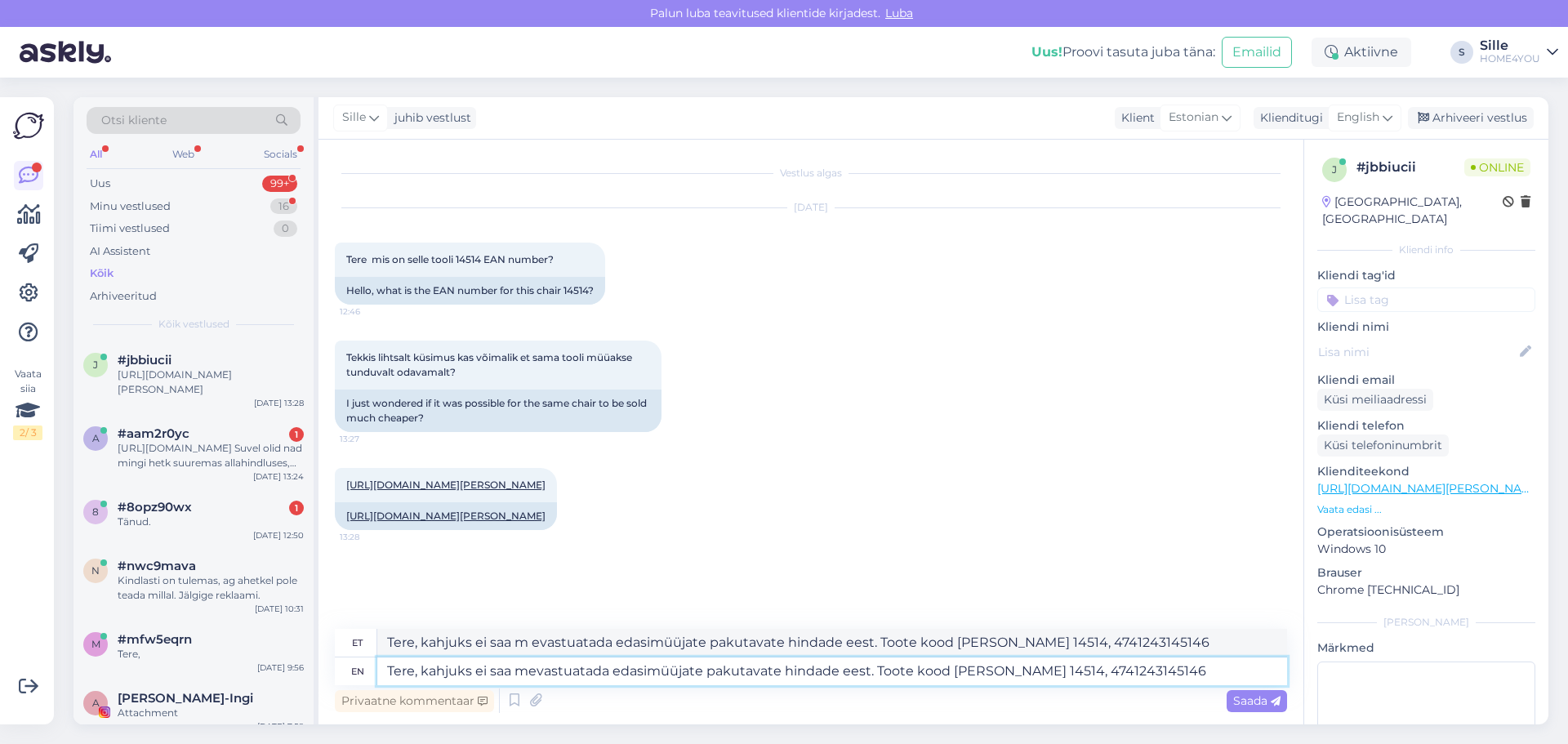
type textarea "Tere, kahjuks ei saa me vastuatada edasimüüjate pakutavate hindade eest. Toote …"
click at [984, 660] on textarea "Tere, kahjuks ei saa me vastuatada edasimüüjate pakutavate hindade eest. Toote …" at bounding box center [832, 670] width 910 height 28
type textarea "Tere, kahjuks ei saa me vastuatada edasimüüjate pakutavate hindade eest. Toote …"
click at [1259, 699] on span "Saada" at bounding box center [1257, 700] width 47 height 15
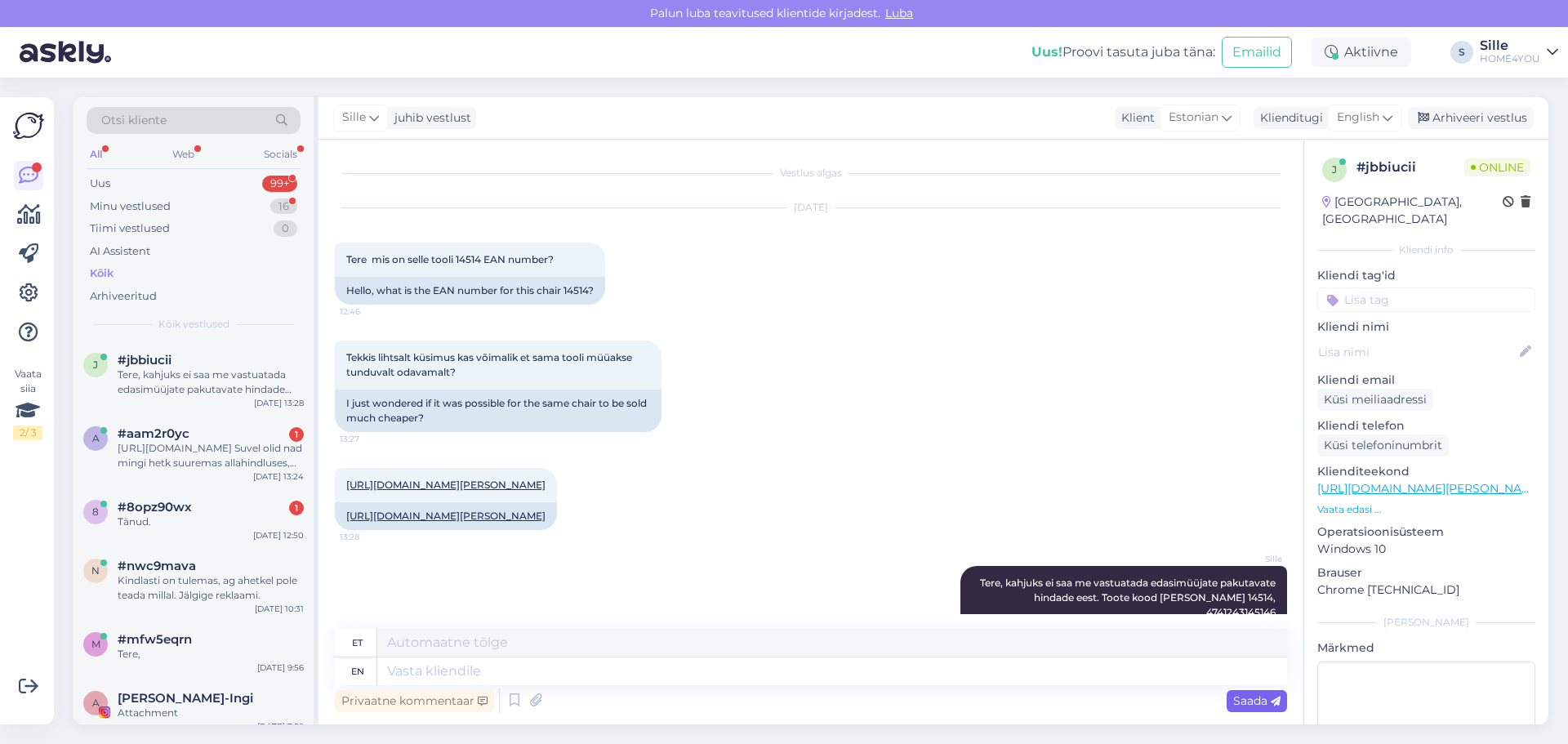
scroll to position [91, 0]
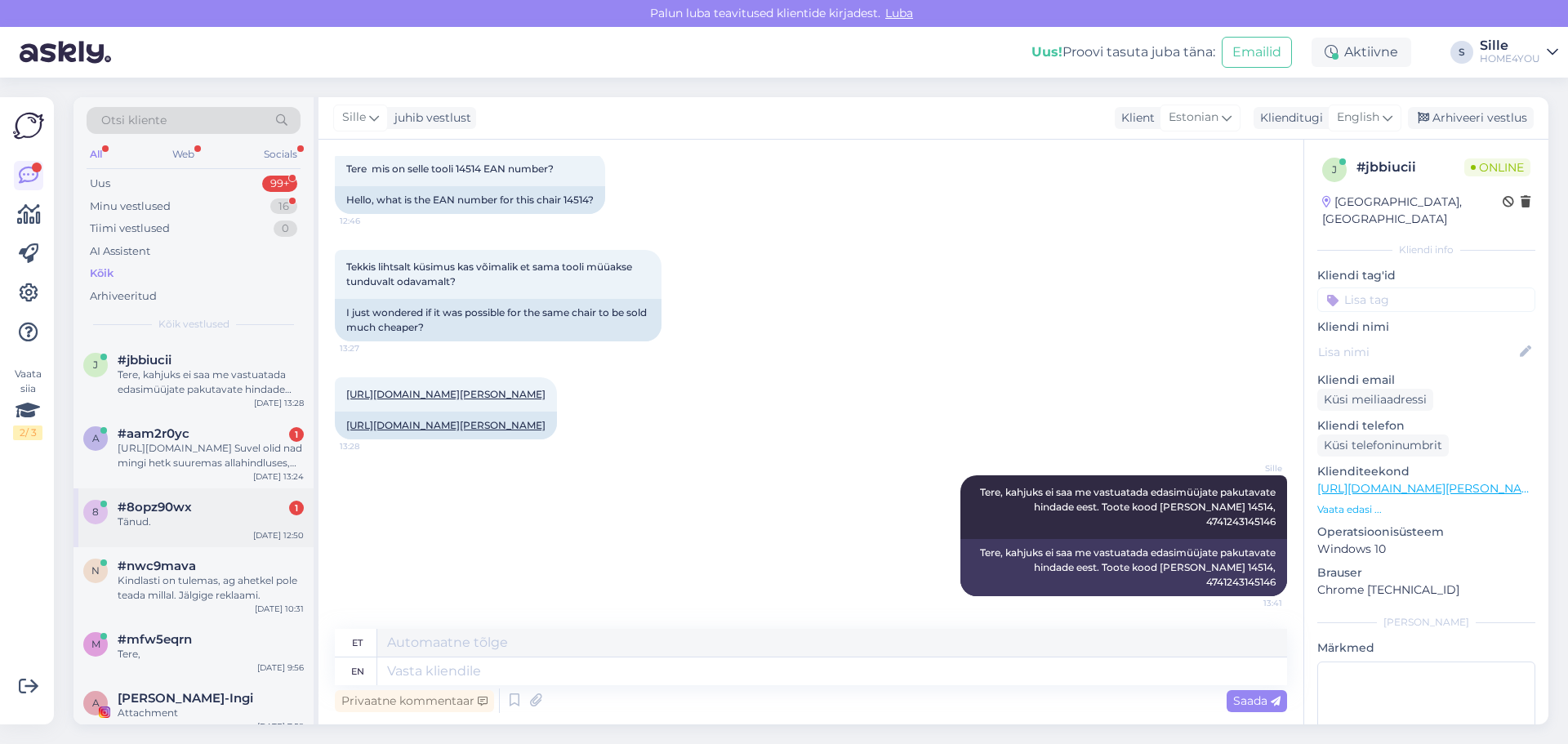
click at [186, 525] on div "Tänud." at bounding box center [210, 521] width 186 height 15
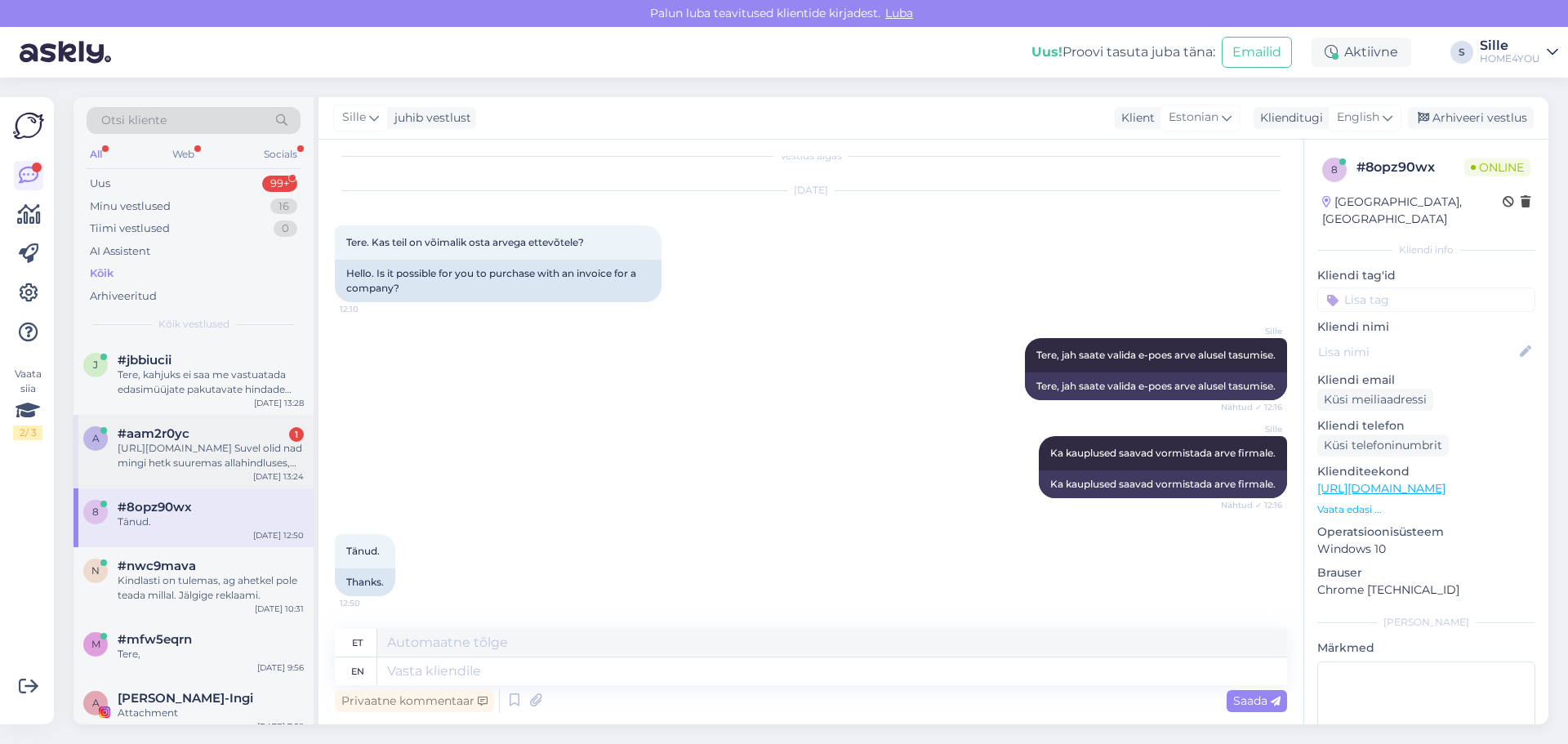
click at [230, 456] on div "[URL][DOMAIN_NAME] Suvel olid nad mingi hetk suuremas allahindluses, kas hetkel…" at bounding box center [210, 455] width 186 height 29
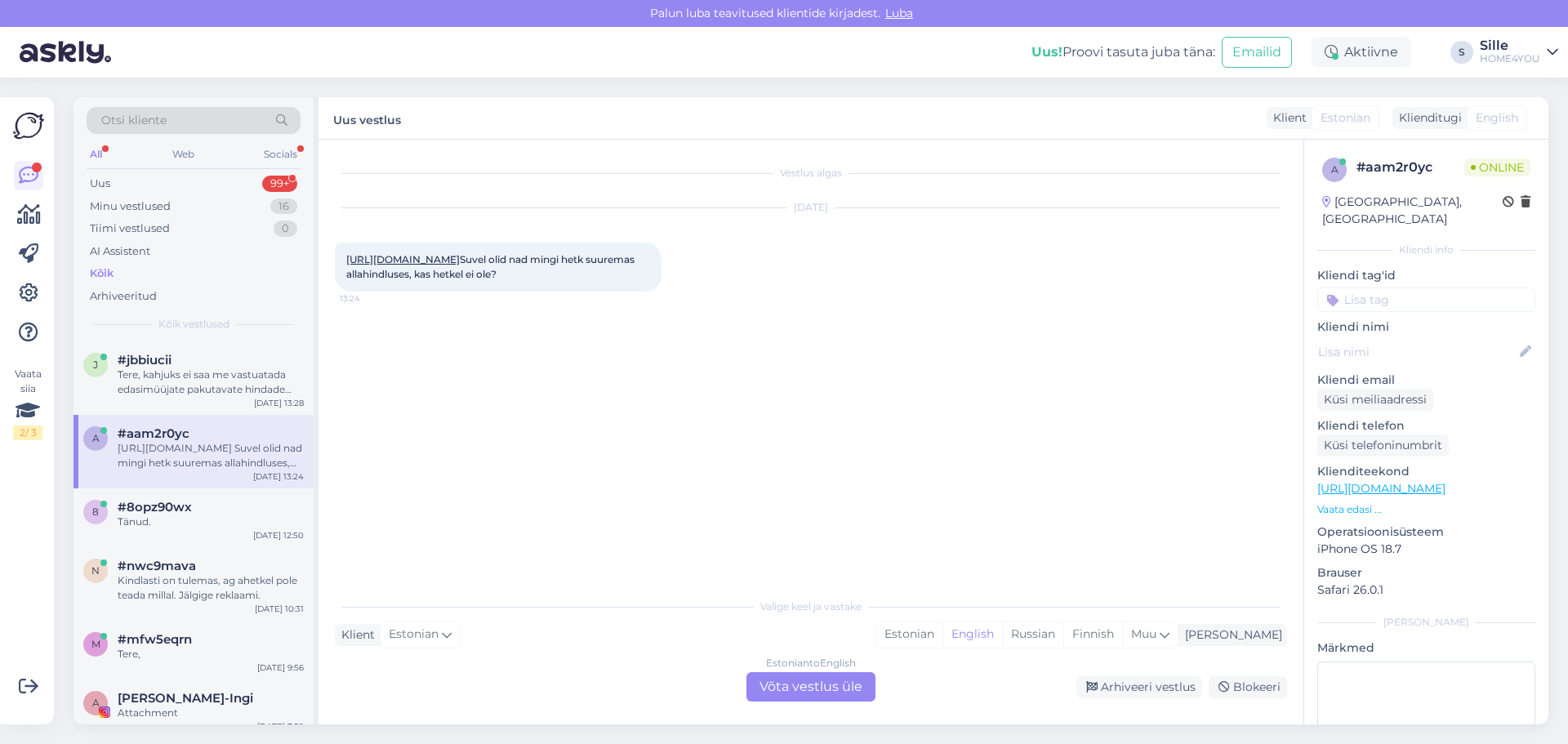
click at [460, 261] on link "[URL][DOMAIN_NAME]" at bounding box center [403, 259] width 114 height 12
click at [809, 688] on div "Estonian to English Võta vestlus üle" at bounding box center [811, 686] width 129 height 29
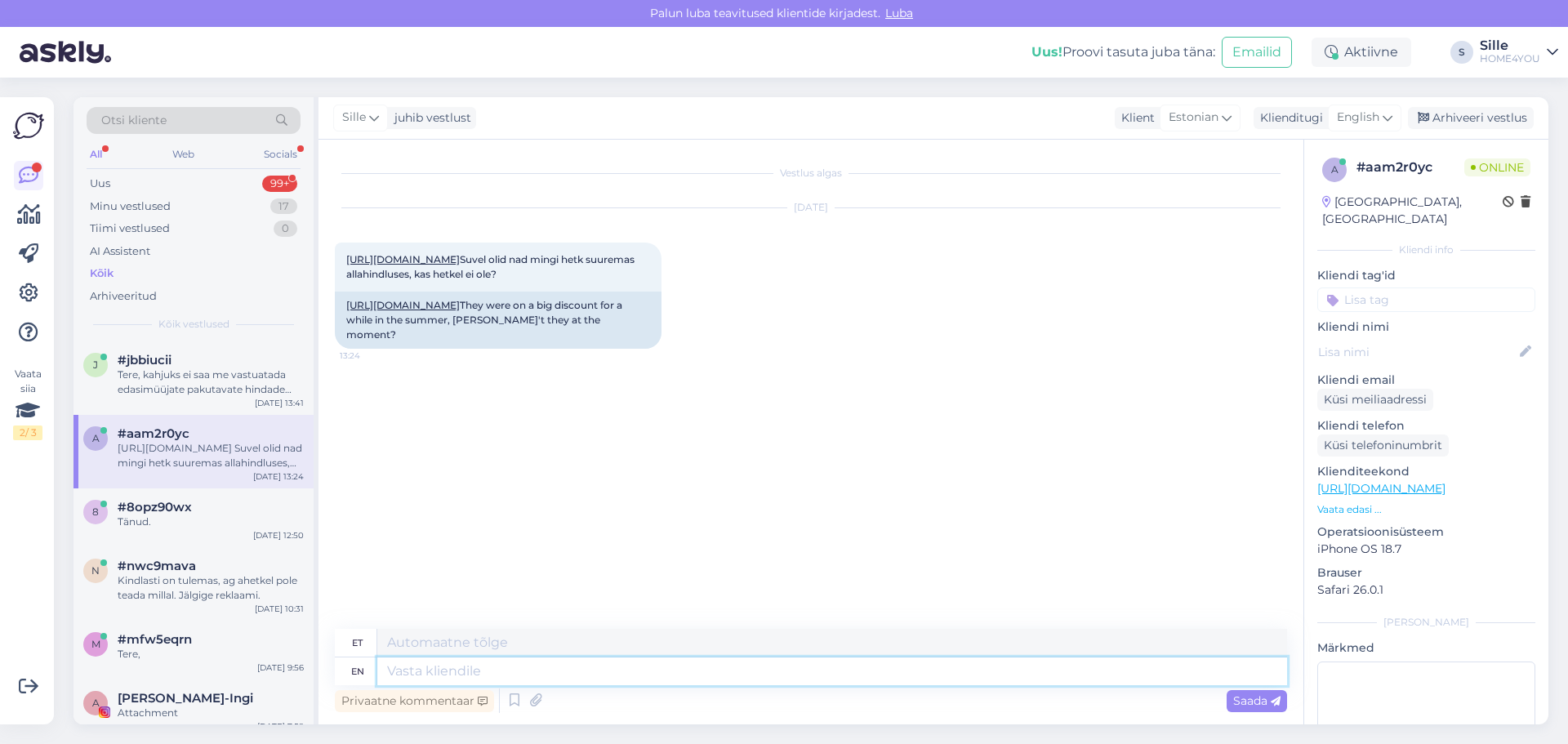
click at [691, 665] on textarea at bounding box center [832, 670] width 910 height 28
type textarea "Tere"
type textarea "Tere,"
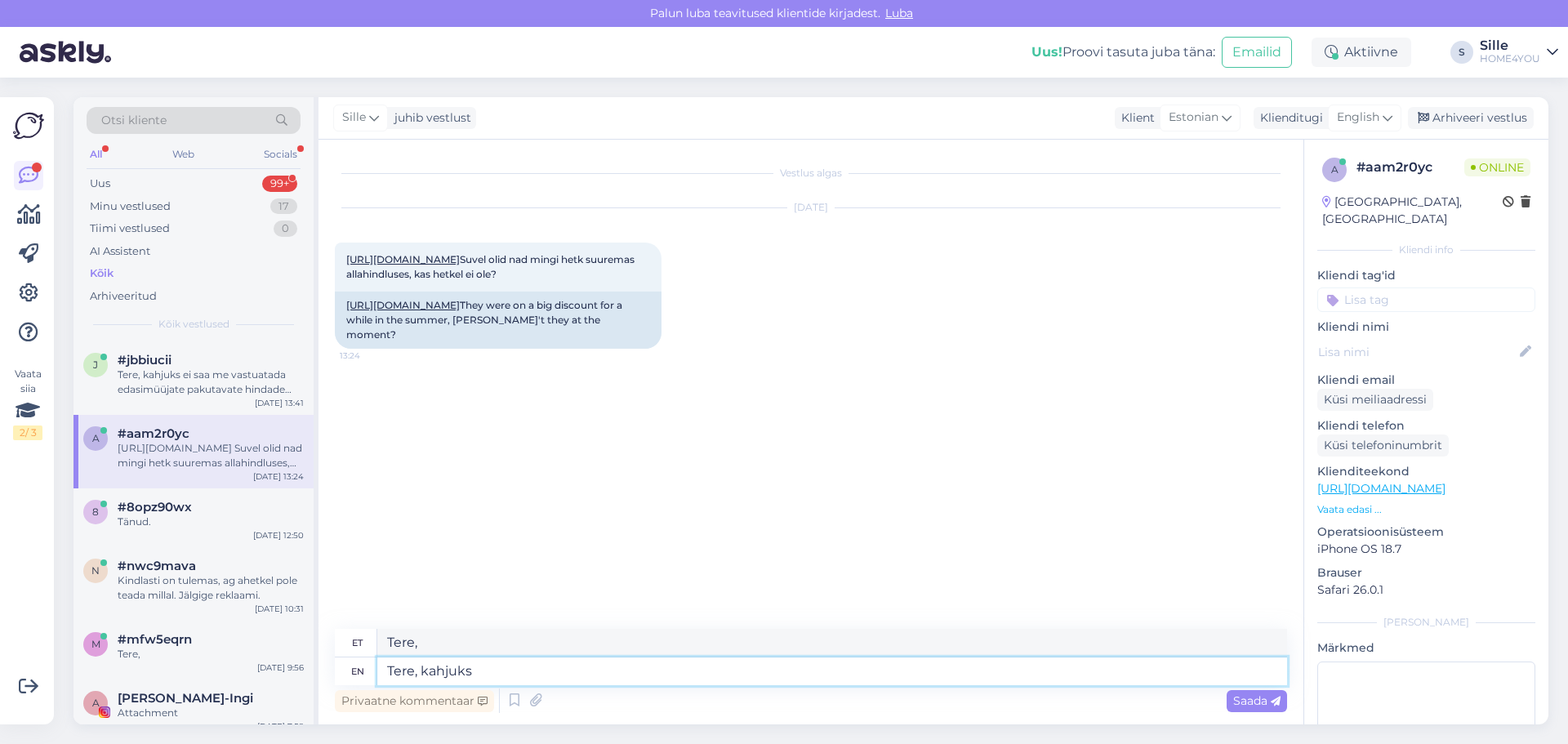
type textarea "Tere, kahjuks"
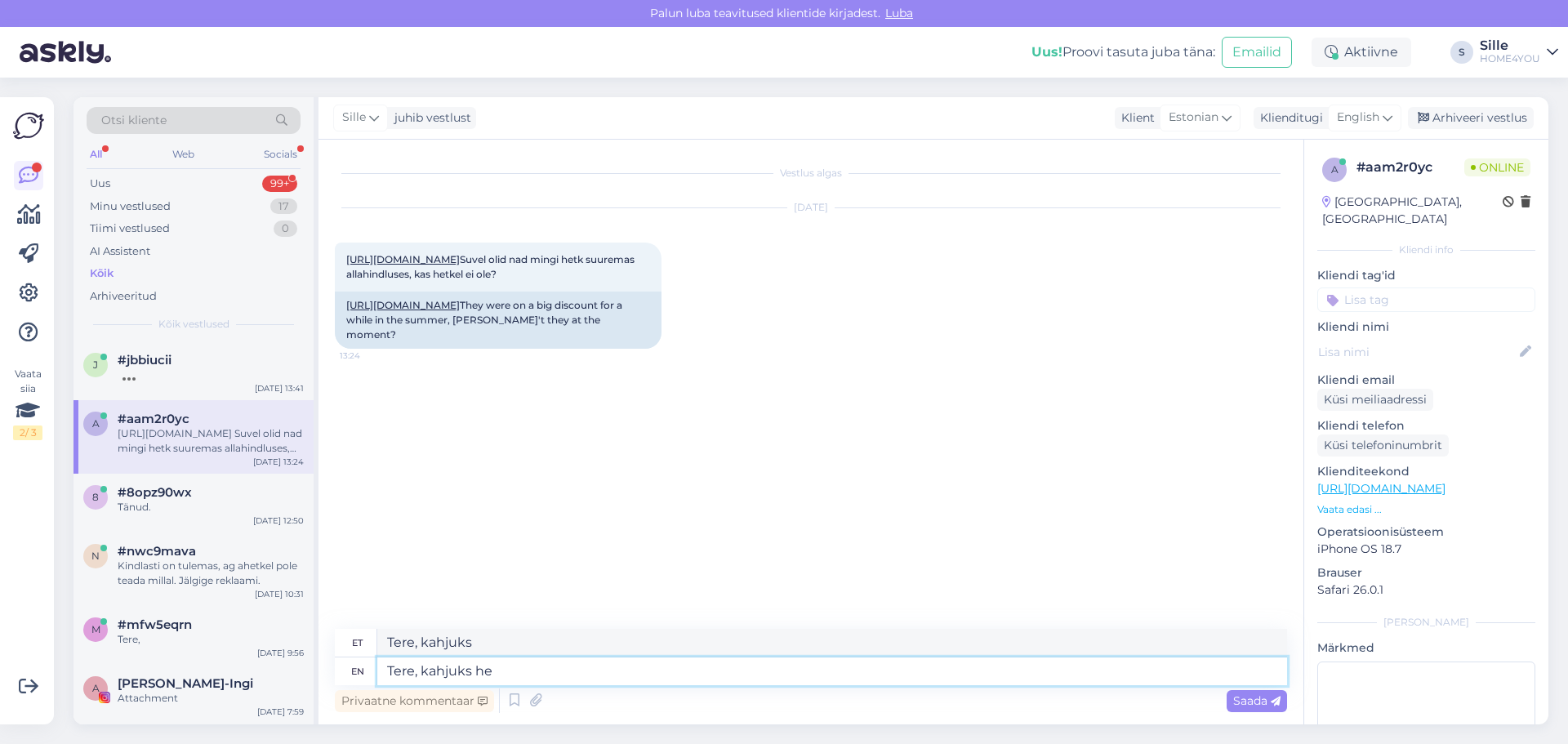
type textarea "Tere, kahjuks het"
type textarea "Tere, kahjuks siin"
type textarea "Tere, kahjuks hetkle"
type textarea "Tere, kahjuks hetkeks"
type textarea "Tere, kahjuks hetkle valgustitele"
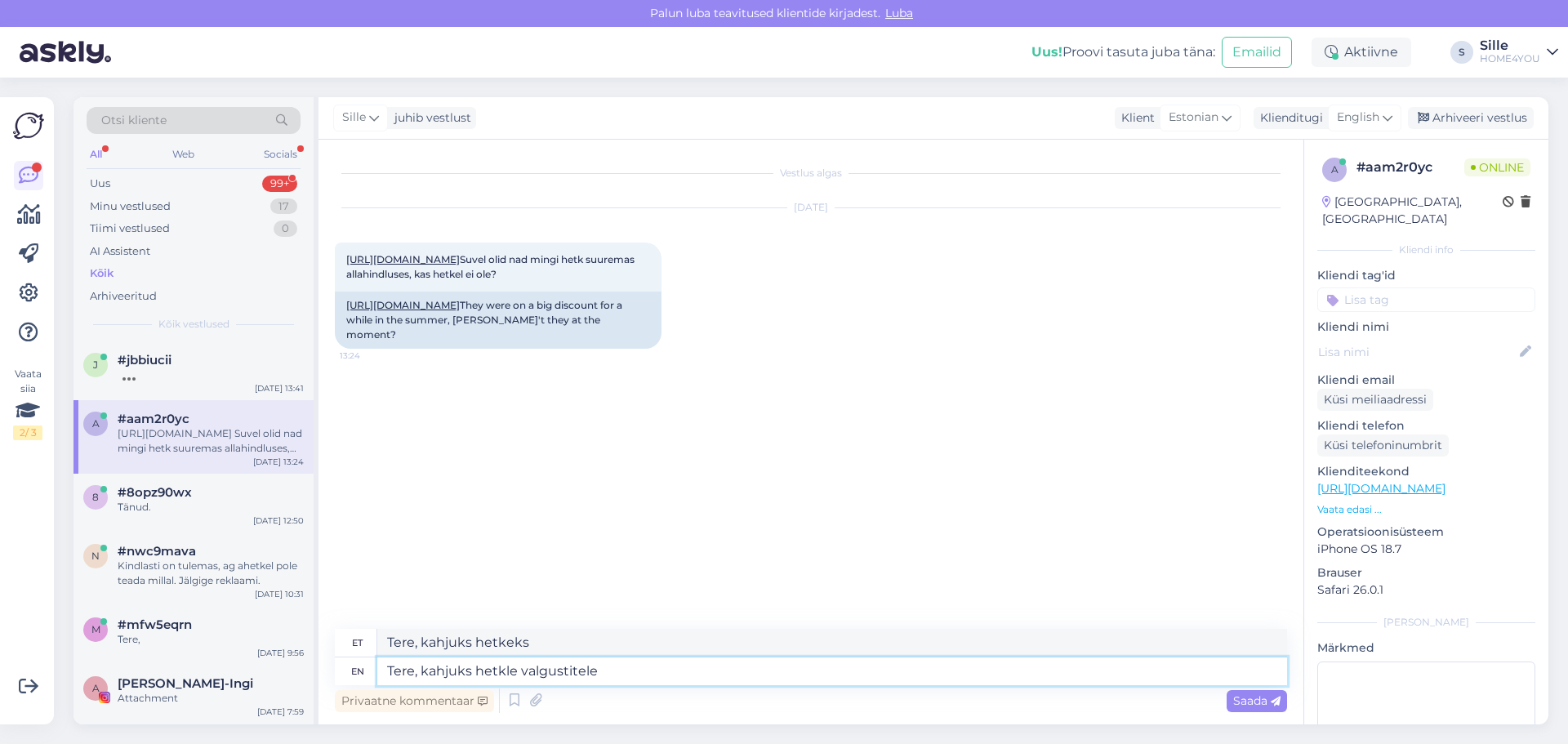
type textarea "Tere, kahjuks hetkle valgustitele"
type textarea "Tere, kahjuks hetkle valgustitele sood"
type textarea "Tere, kahjuks hetkle valgustitele soo"
type textarea "Tere, kahjuks hetkle valgustitele soodustust e"
type textarea "Tere, kahjuks hetkle valgustitele soodustust"
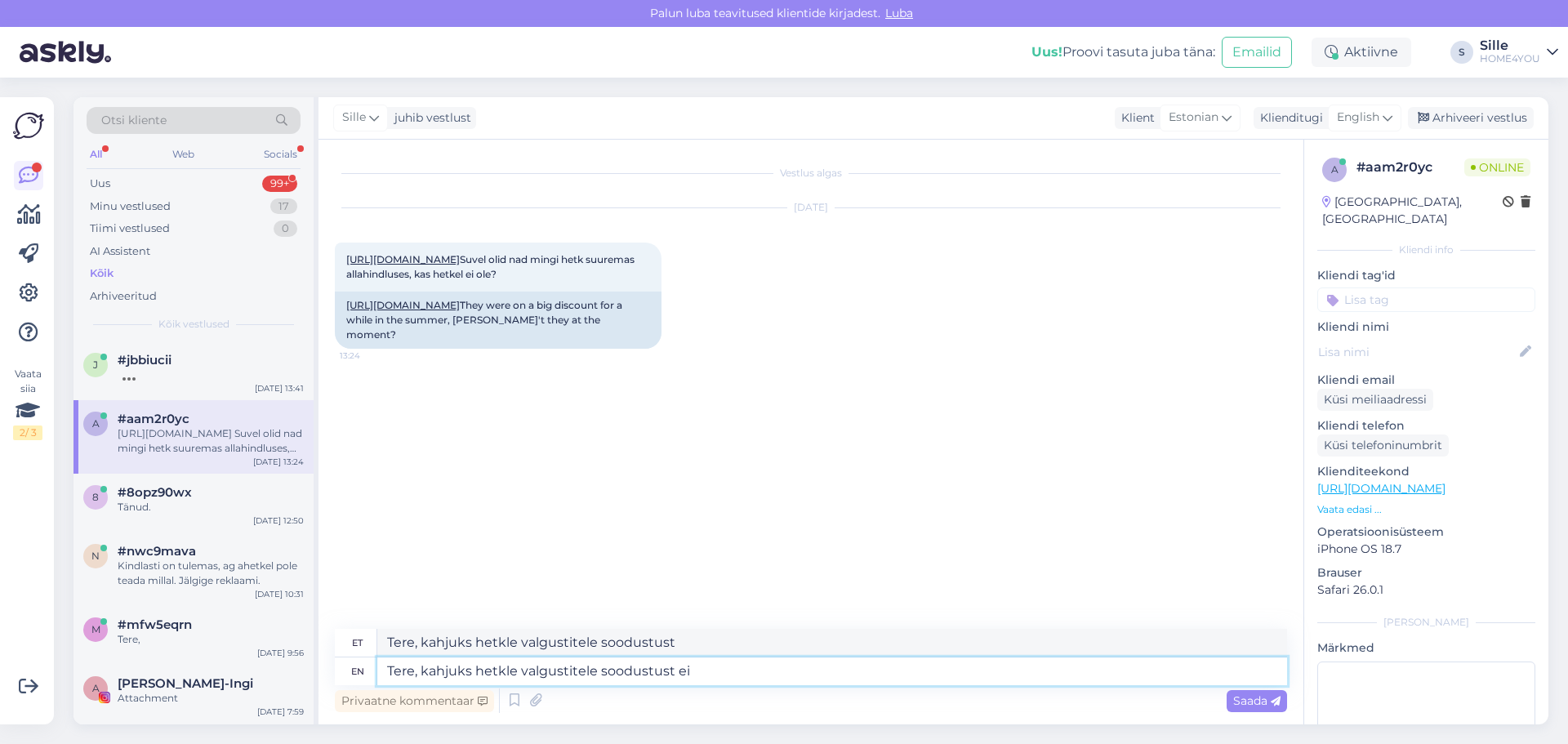
type textarea "Tere, kahjuks hetkle valgustitele soodustust ei o"
type textarea "Tere, kahjuks hetkle valgustitele soodustust ei"
type textarea "Tere, kahjuks hetkle valgustitele soodustust ei ole"
type textarea "Tere, kahjuks hetkle valgustitele soodustust ei ole."
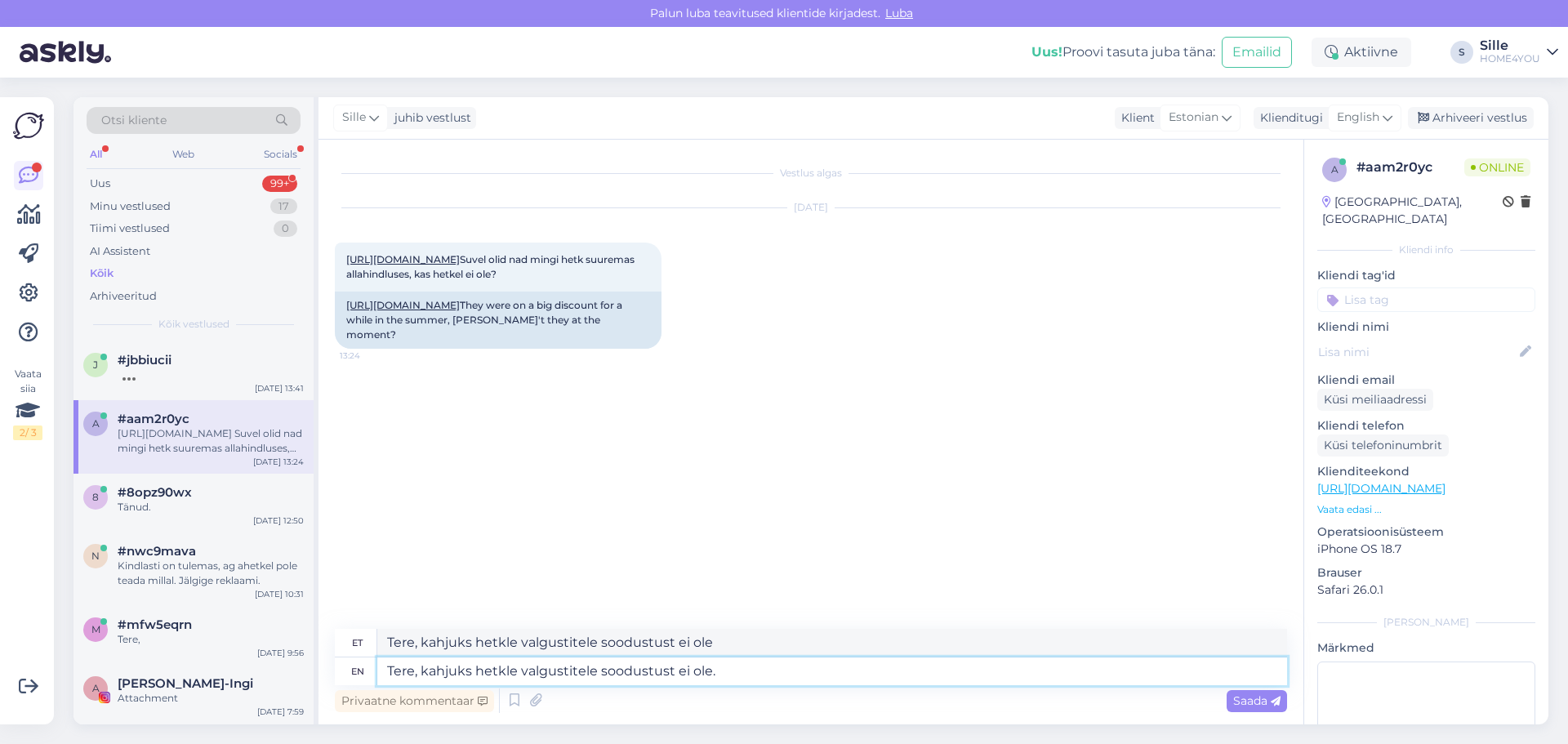
type textarea "Tere, kahjuks hetkle valgustitele soodustust ei ole."
type textarea "Tere, kahjuks hetkle valgustitele soodus"
type textarea "Tere, kahjuks hetkle valgustitele soodustust"
type textarea "Tere, kahjuks hetkle valgustite"
type textarea "Tere, kahjuks hetkle valgustitele"
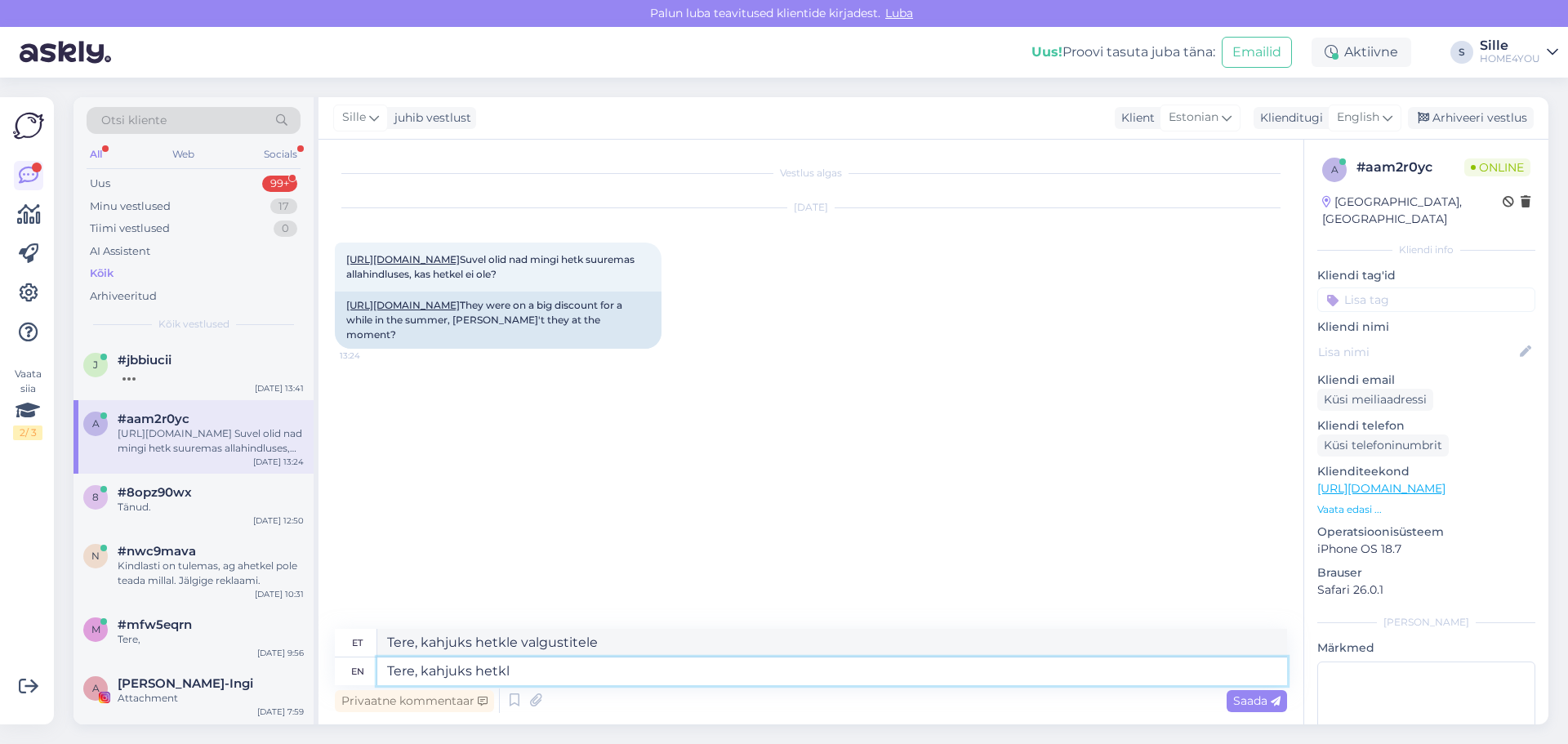
type textarea "Tere, kahjuks hetk"
type textarea "Tere, kahjuks hetkeks"
type textarea "Tere, kahjuks [PERSON_NAME]"
type textarea "Tere, kahjuks siin"
type textarea "Tere, kahjuks hetkel"
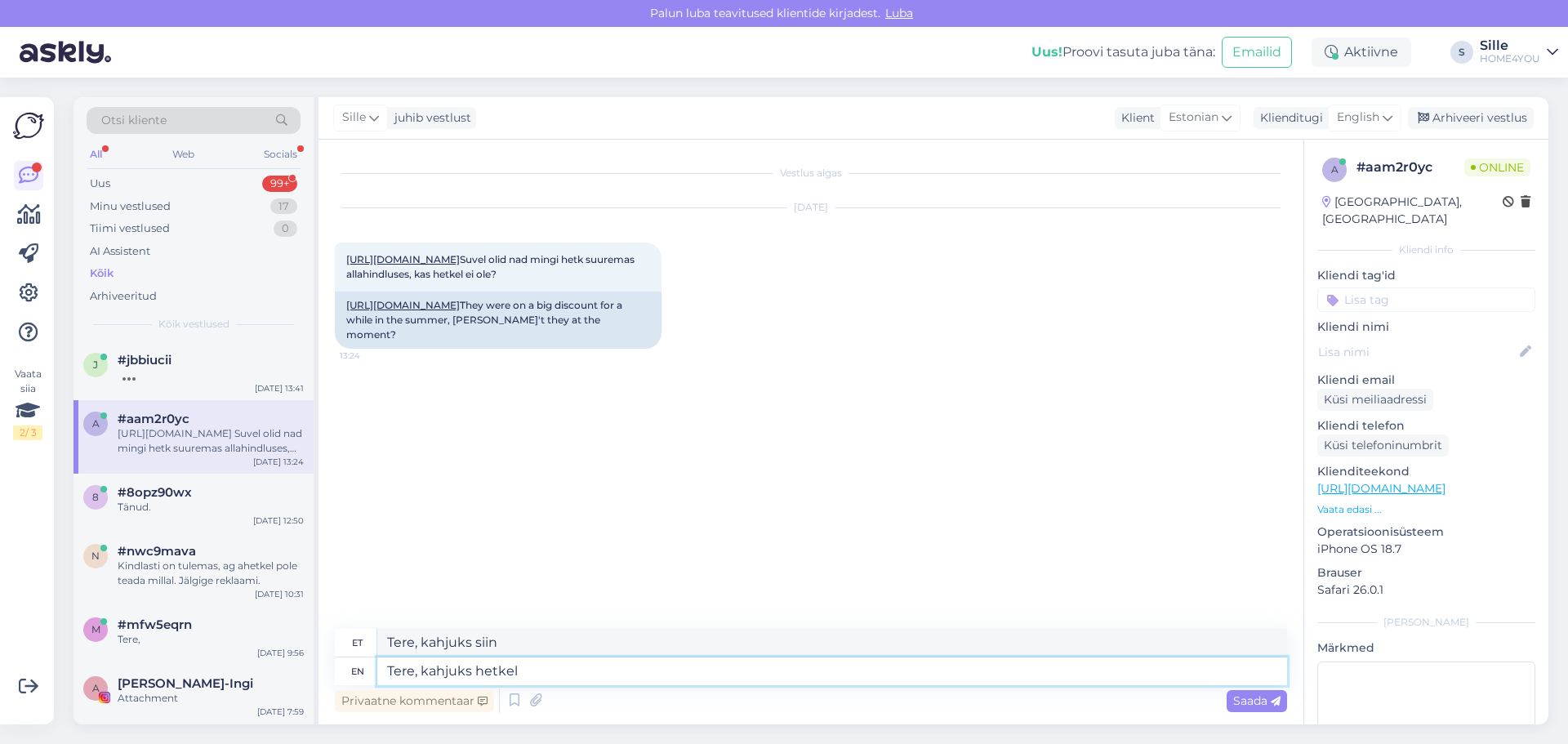
type textarea "Tere, kahjuks hetkeks"
type textarea "Tere, kahjuks hetkel on k"
type textarea "Tere, kahjuks hetkeks on"
type textarea "Tere, kahjuks hetkel on kampaania"
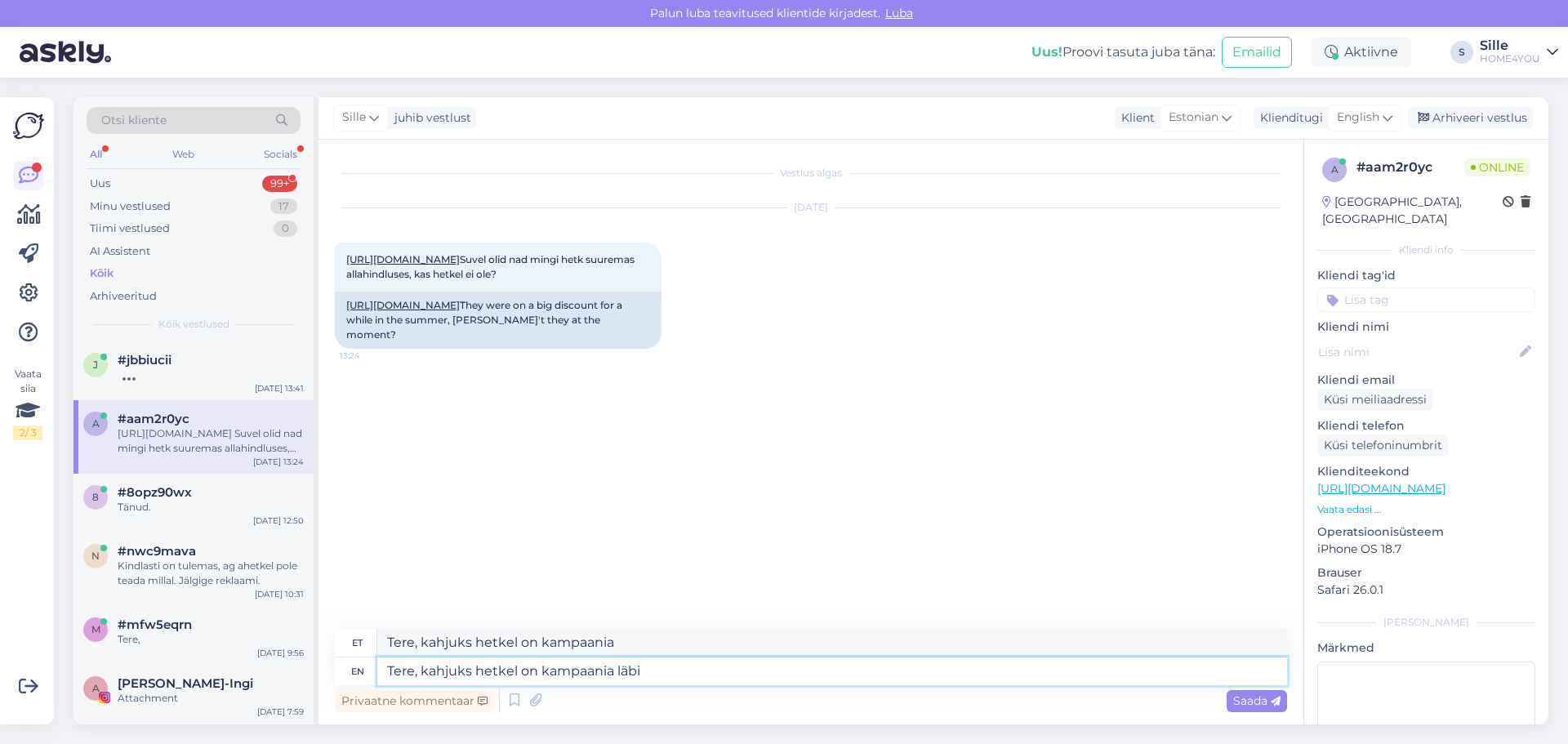
type textarea "Tere, kahjuks hetkel on kampaania läbi"
type textarea "Tere, kahjuks hetkel on kampaania läbi aiavalgustite"
type textarea "Tere, kahjuks hetkel on kampaania läbi aiavalgusti"
type textarea "Tere, kahjuks hetkel on kampaania läbi aiavalgustitele."
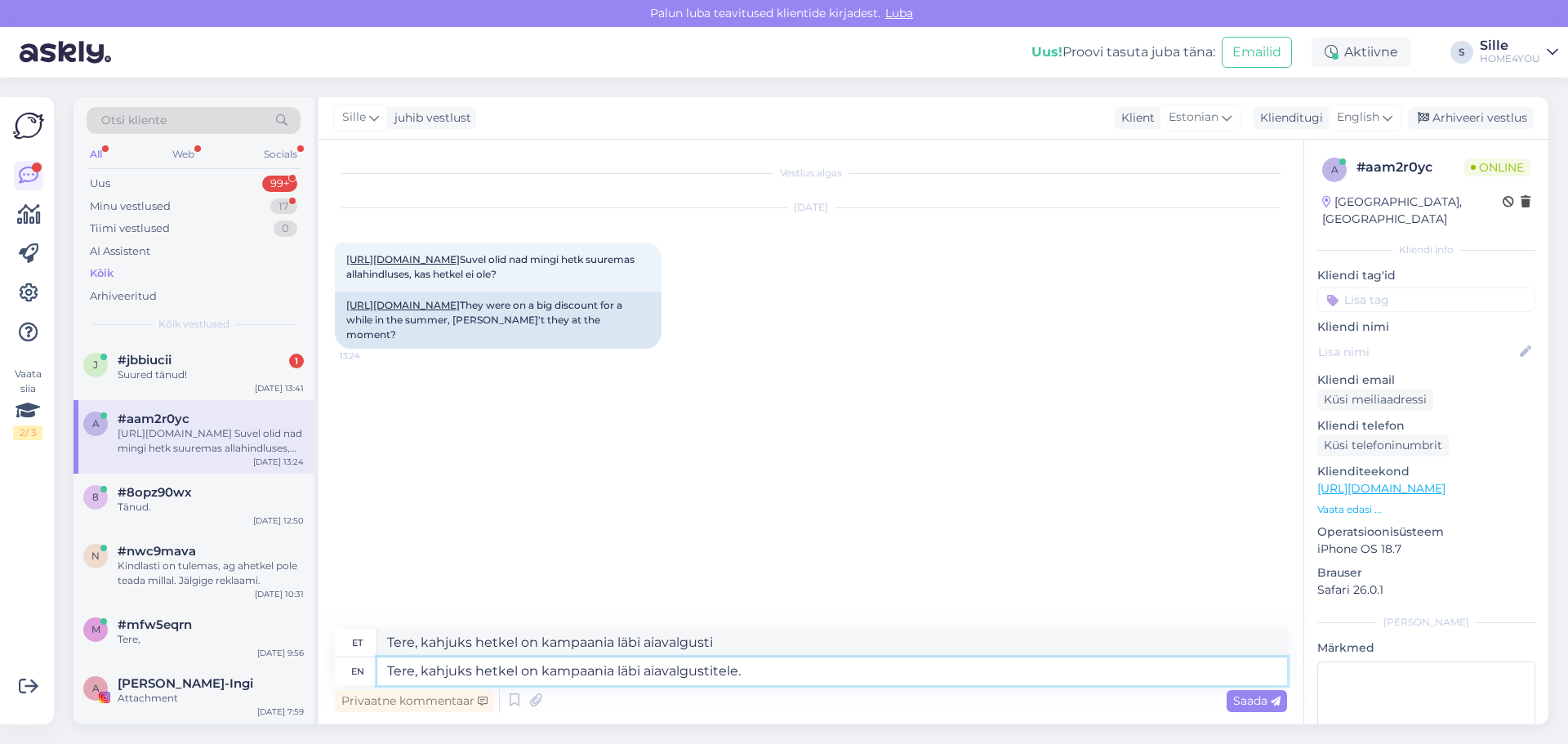
type textarea "Tere, kahjuks hetkel on kampaania läbi aiavalgustitele."
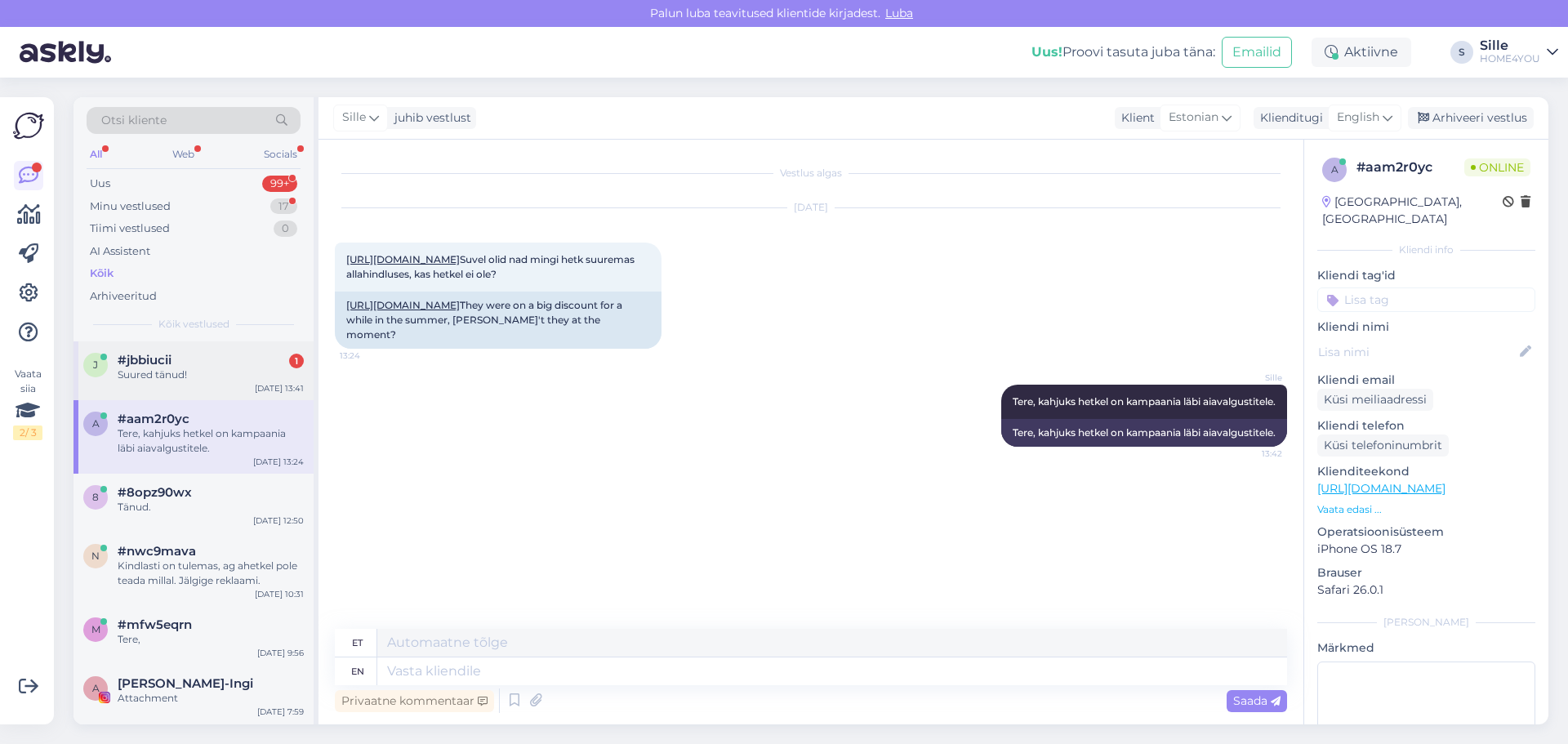
click at [205, 374] on div "Suured tänud!" at bounding box center [210, 374] width 186 height 15
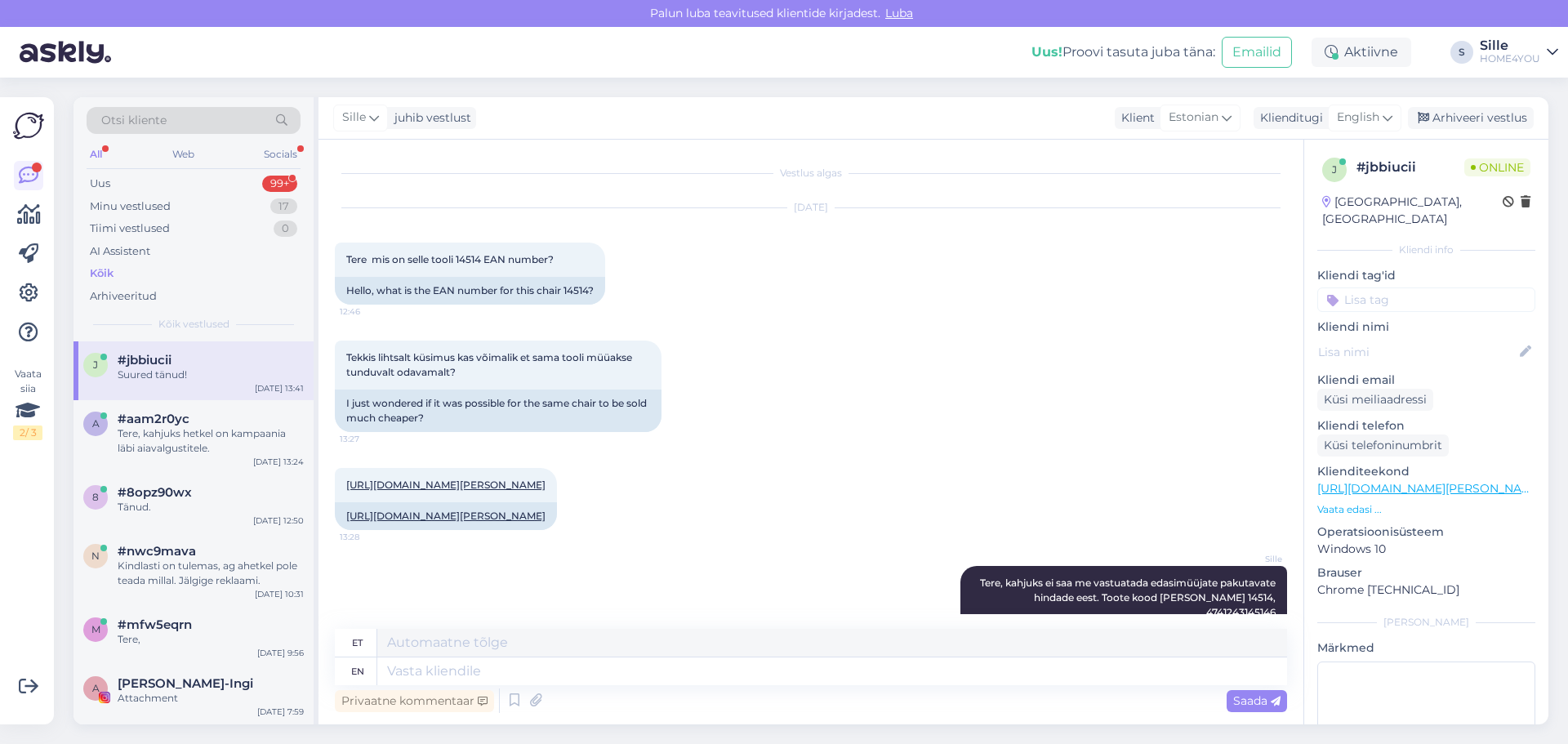
scroll to position [189, 0]
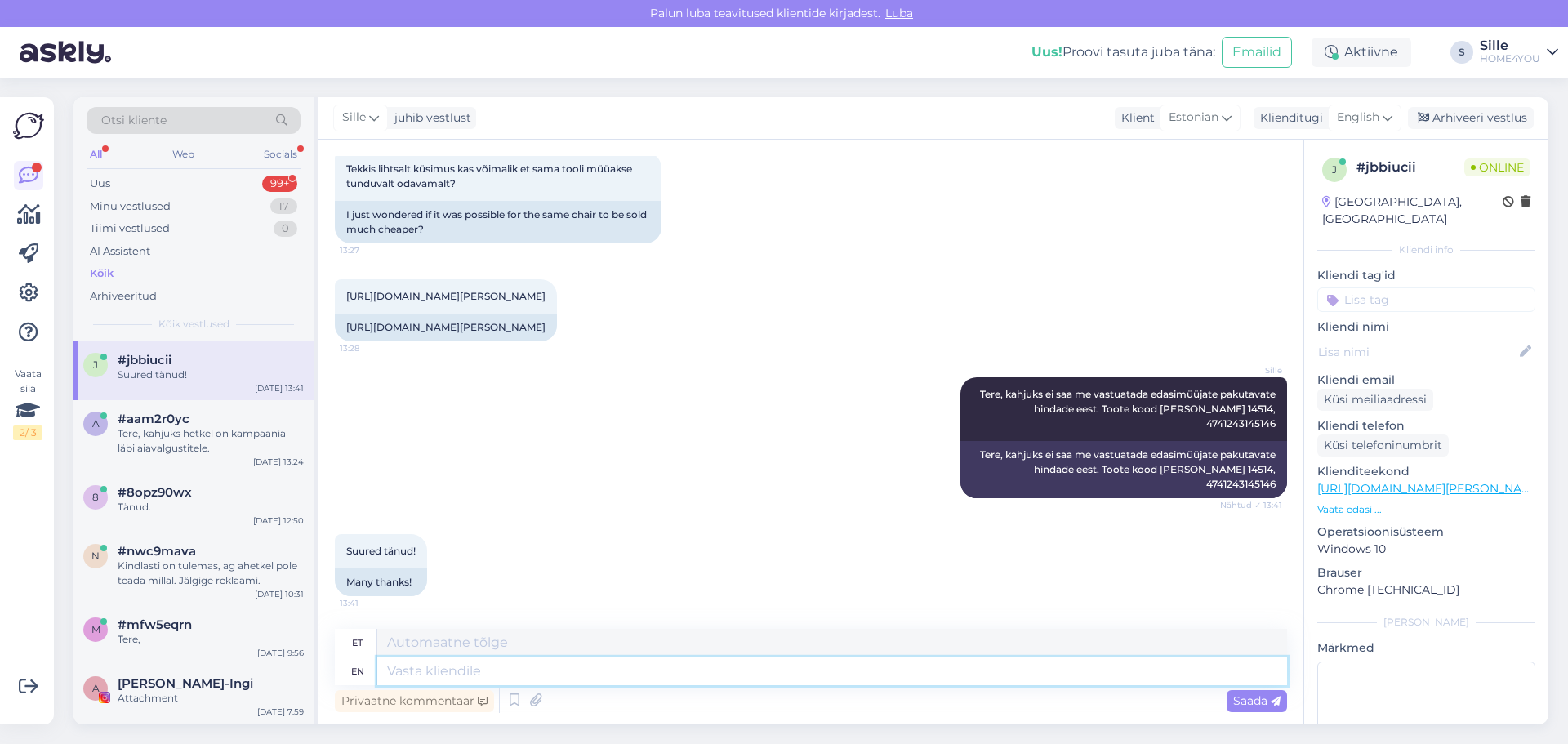
click at [543, 672] on textarea at bounding box center [832, 670] width 910 height 28
type textarea "Palun"
